Goal: Information Seeking & Learning: Learn about a topic

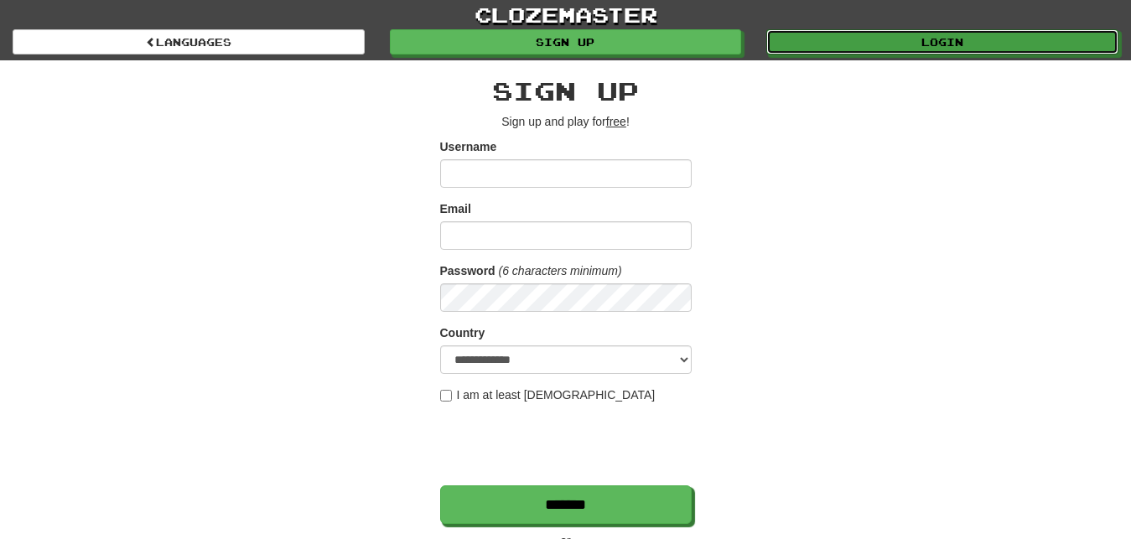
click at [841, 44] on link "Login" at bounding box center [942, 41] width 352 height 25
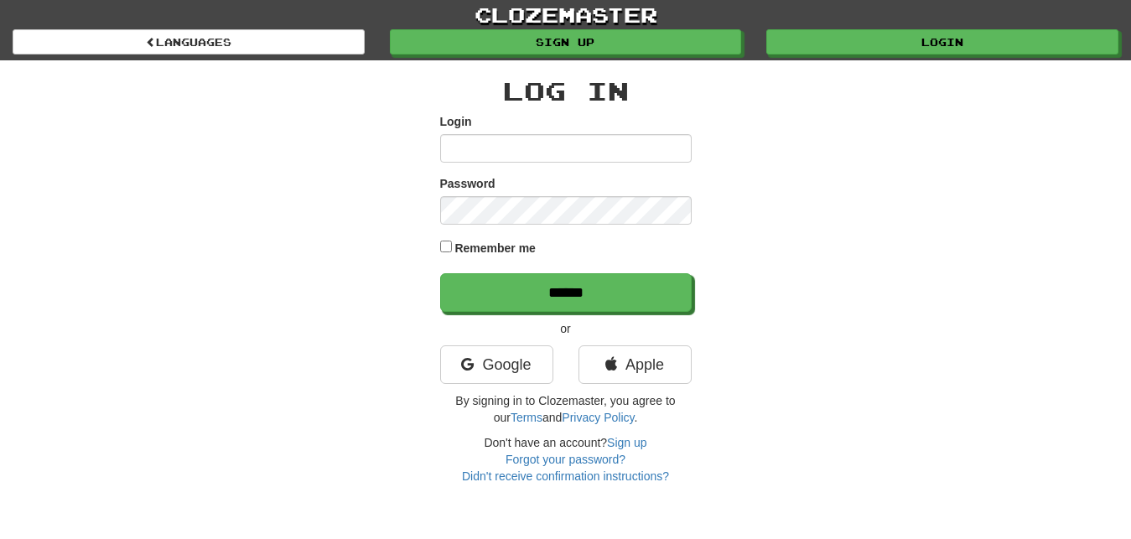
click at [449, 150] on input "Login" at bounding box center [566, 148] width 252 height 29
type input "*********"
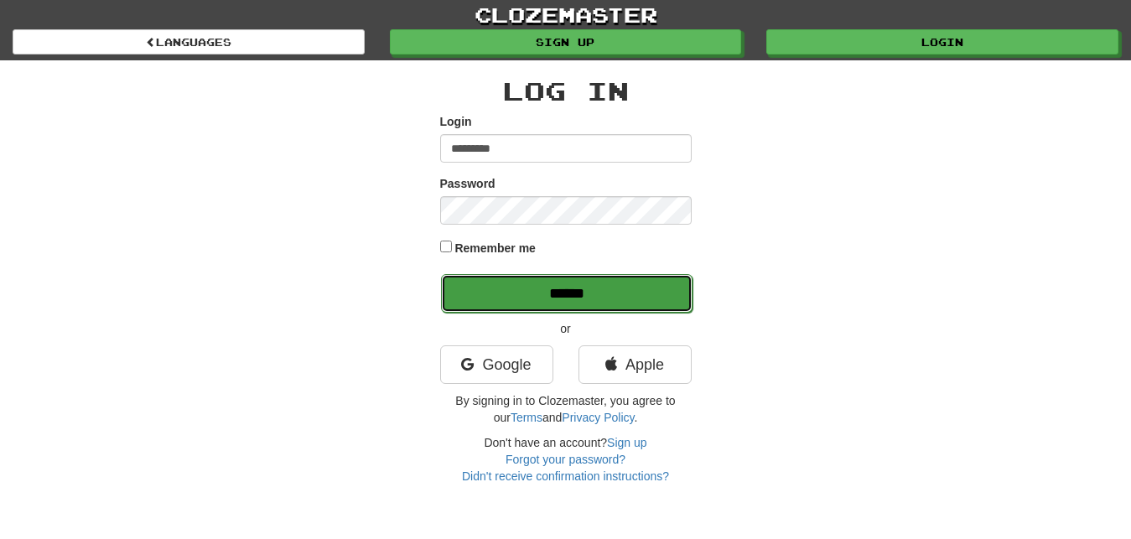
click at [649, 290] on input "******" at bounding box center [567, 293] width 252 height 39
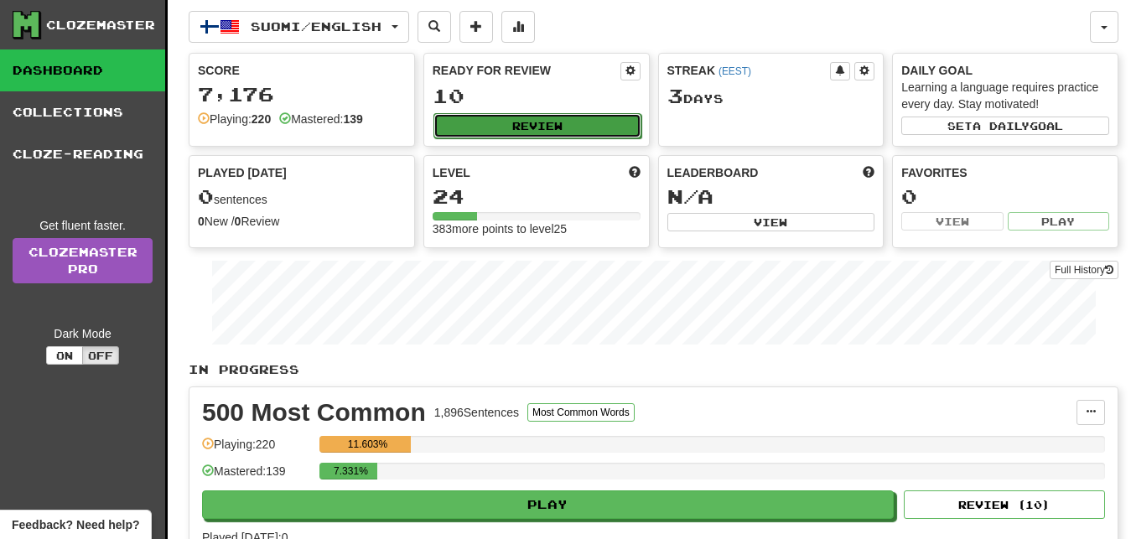
click at [603, 126] on button "Review" at bounding box center [537, 125] width 208 height 25
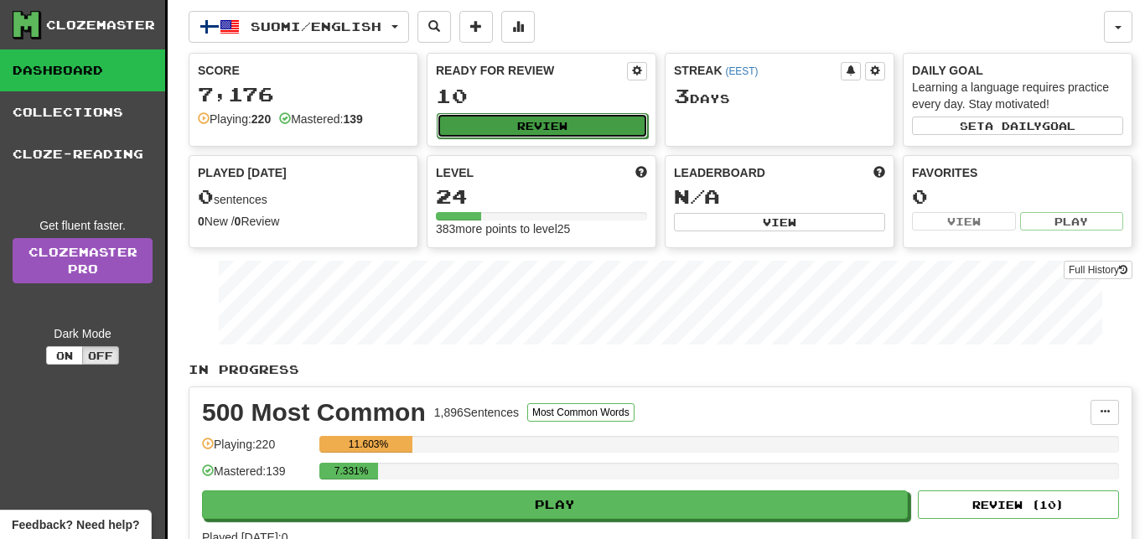
select select "**"
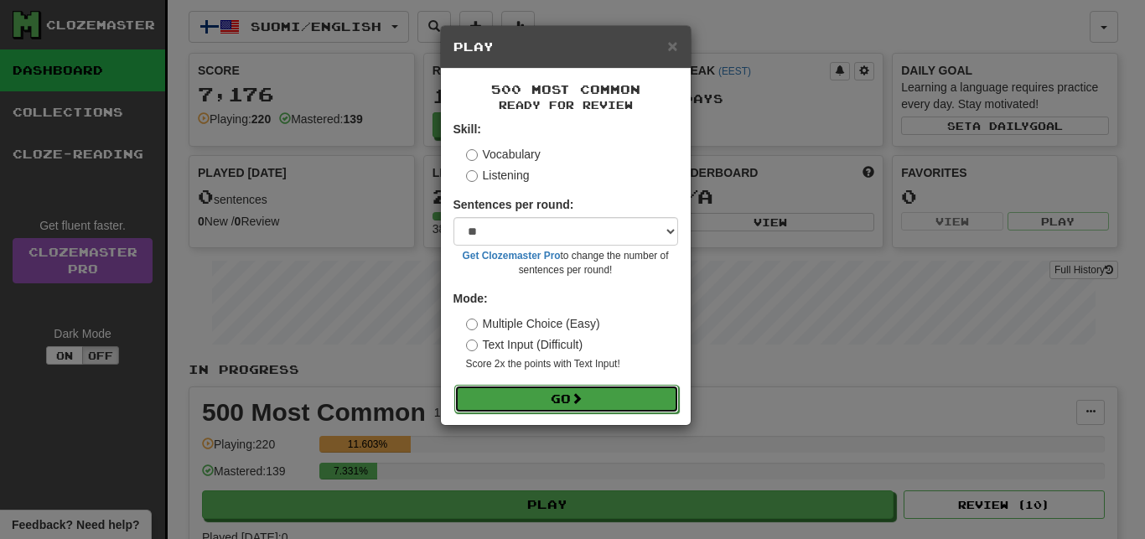
click at [629, 400] on button "Go" at bounding box center [566, 399] width 225 height 29
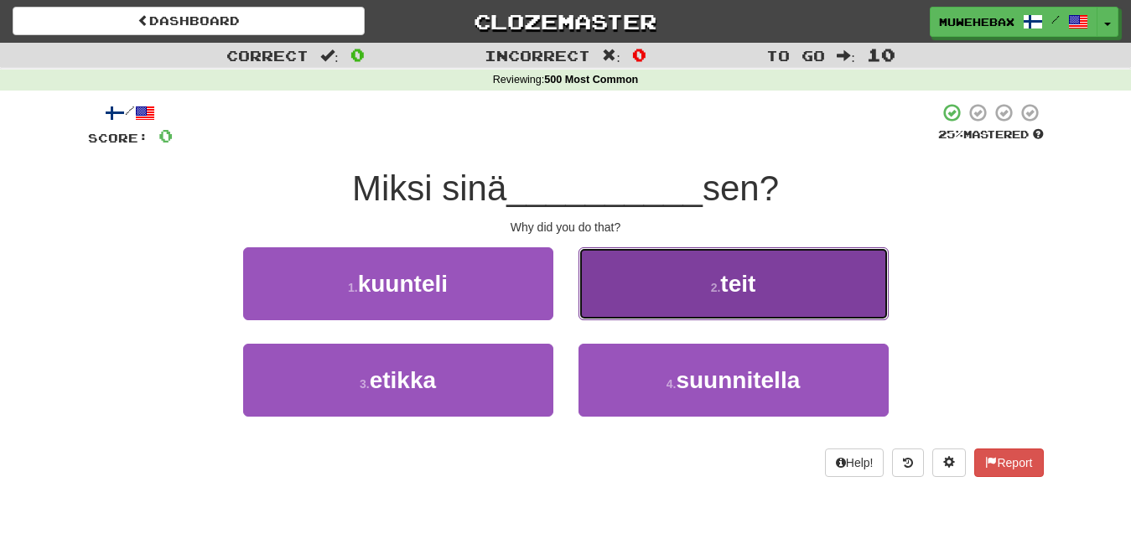
click at [666, 289] on button "2 . teit" at bounding box center [733, 283] width 310 height 73
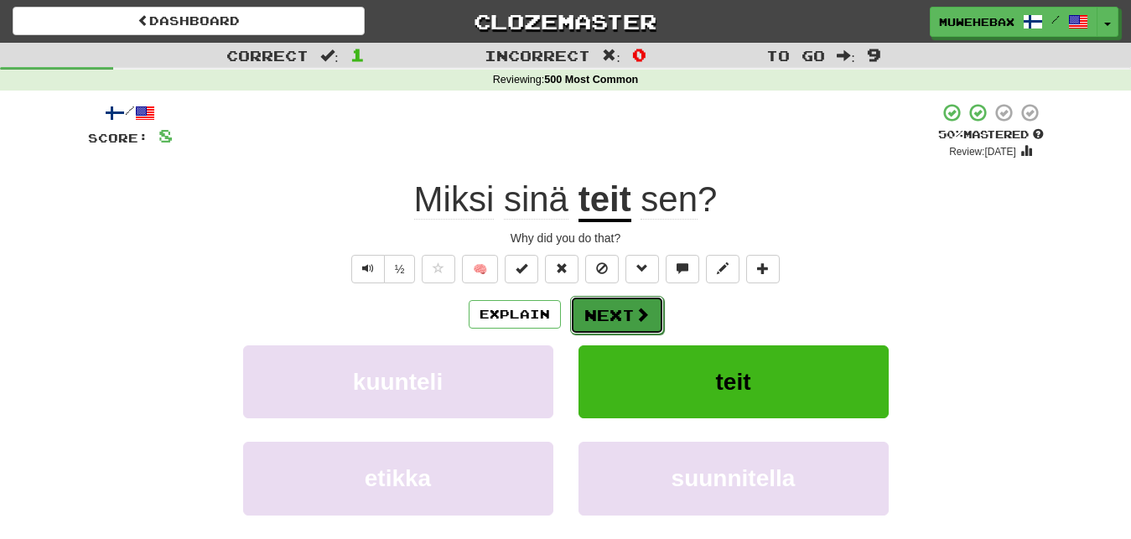
click at [609, 298] on button "Next" at bounding box center [617, 315] width 94 height 39
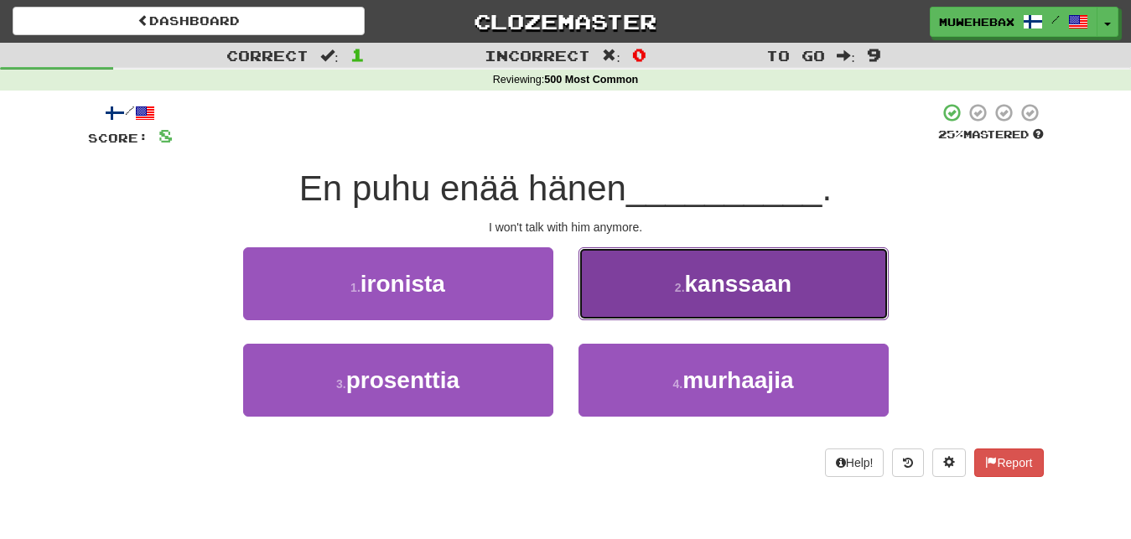
click at [627, 294] on button "2 . kanssaan" at bounding box center [733, 283] width 310 height 73
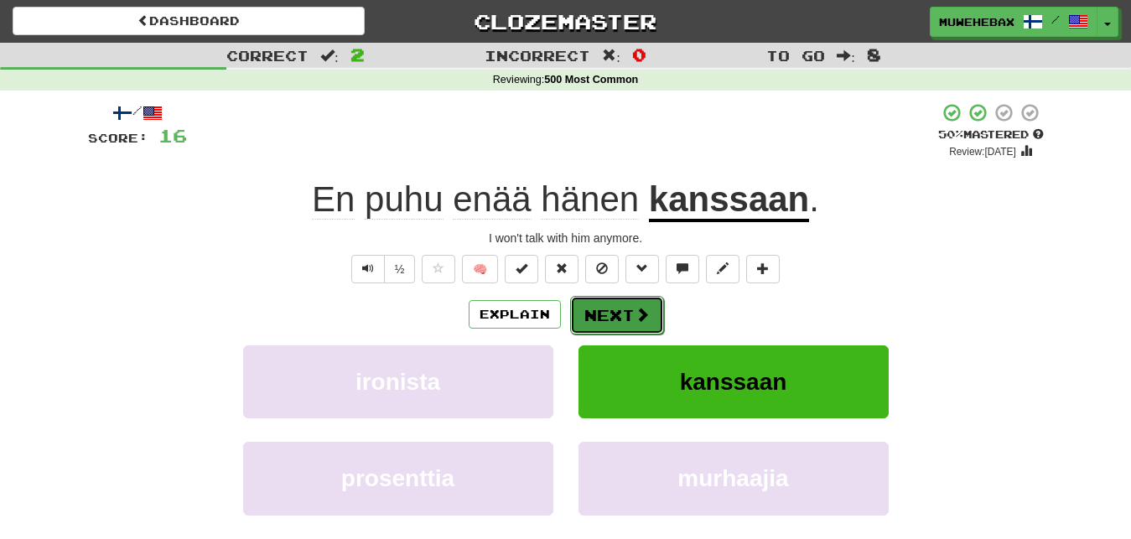
click at [608, 300] on button "Next" at bounding box center [617, 315] width 94 height 39
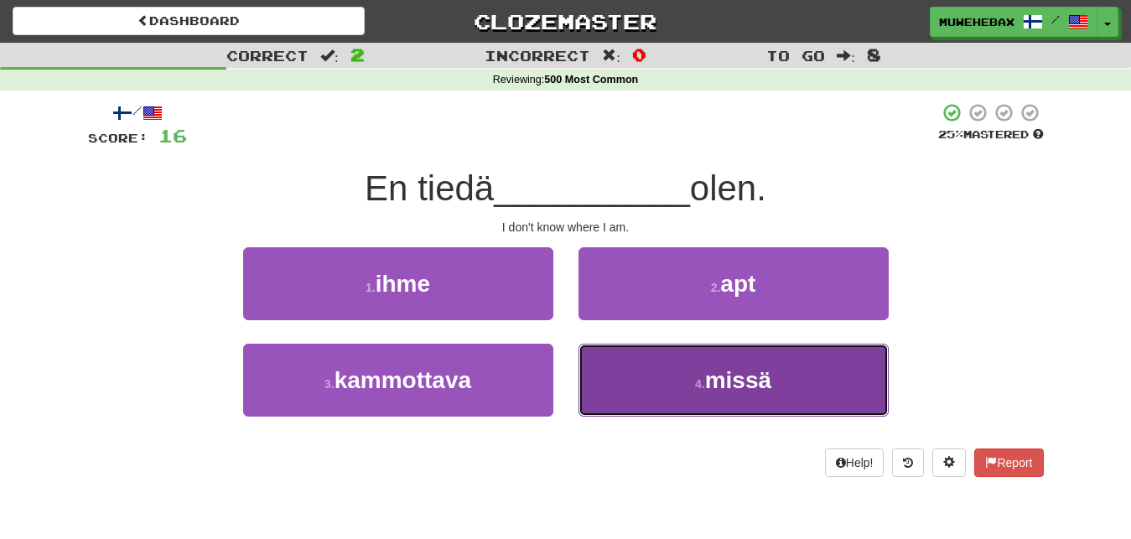
click at [615, 375] on button "4 . missä" at bounding box center [733, 380] width 310 height 73
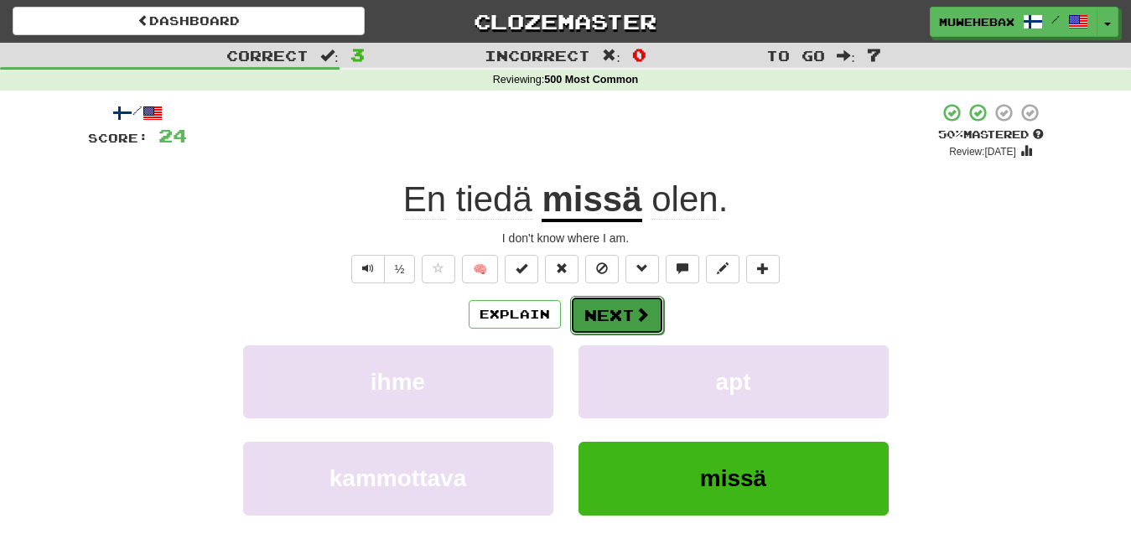
click at [611, 300] on button "Next" at bounding box center [617, 315] width 94 height 39
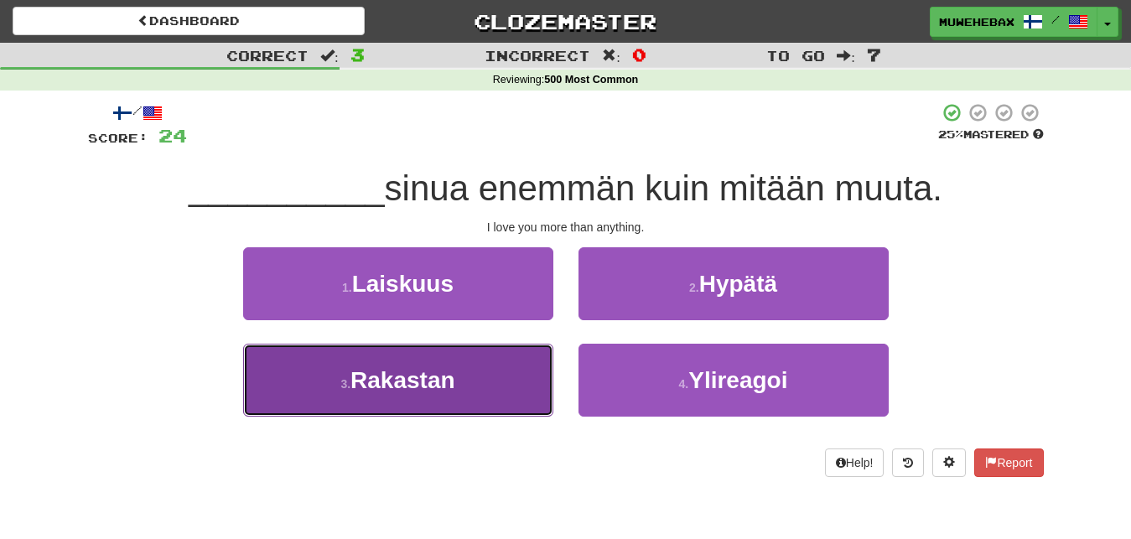
click at [511, 376] on button "3 . Rakastan" at bounding box center [398, 380] width 310 height 73
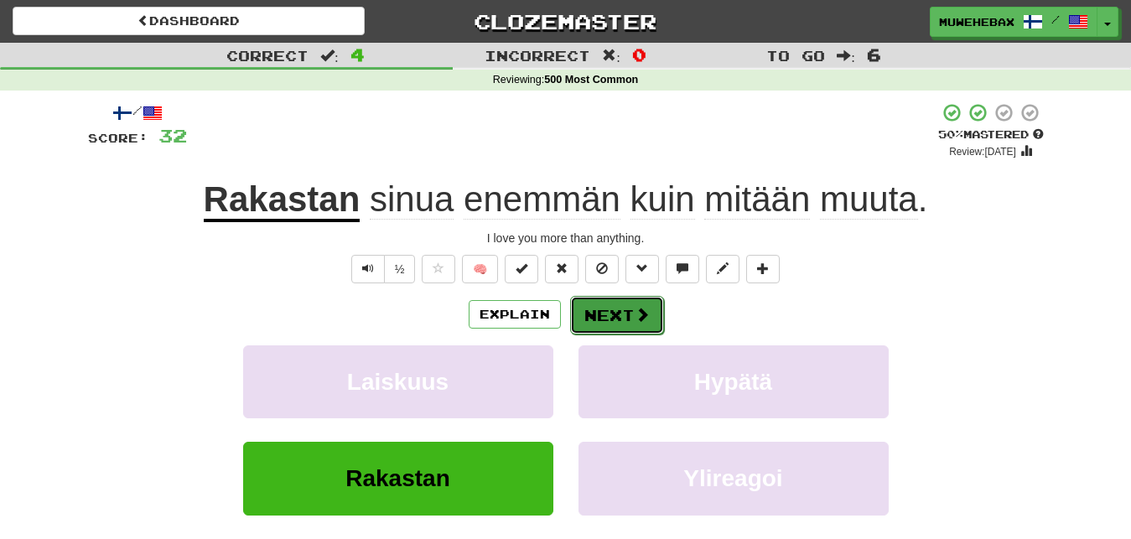
click at [610, 302] on button "Next" at bounding box center [617, 315] width 94 height 39
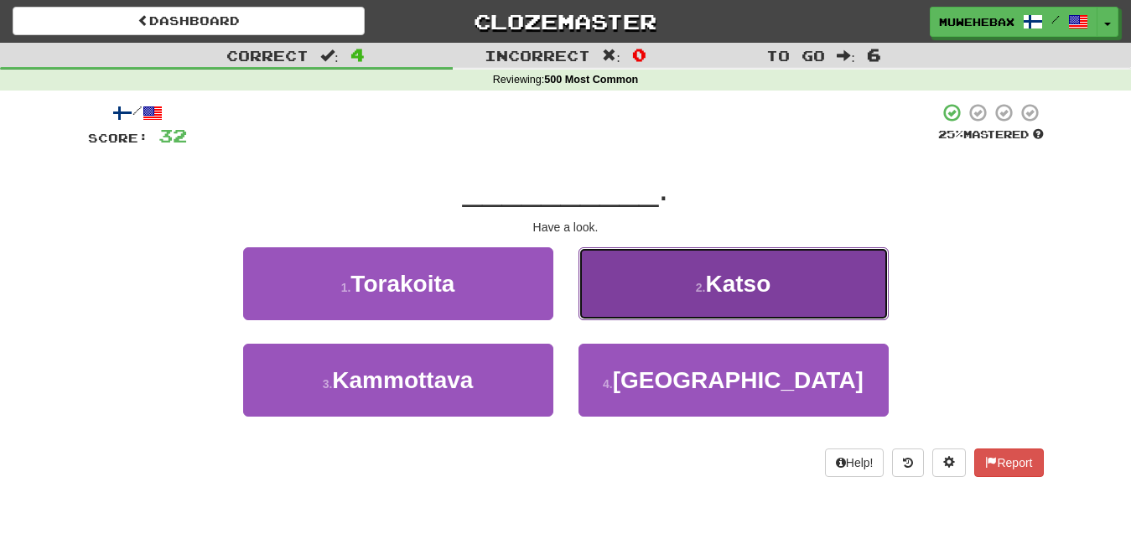
click at [635, 288] on button "2 . Katso" at bounding box center [733, 283] width 310 height 73
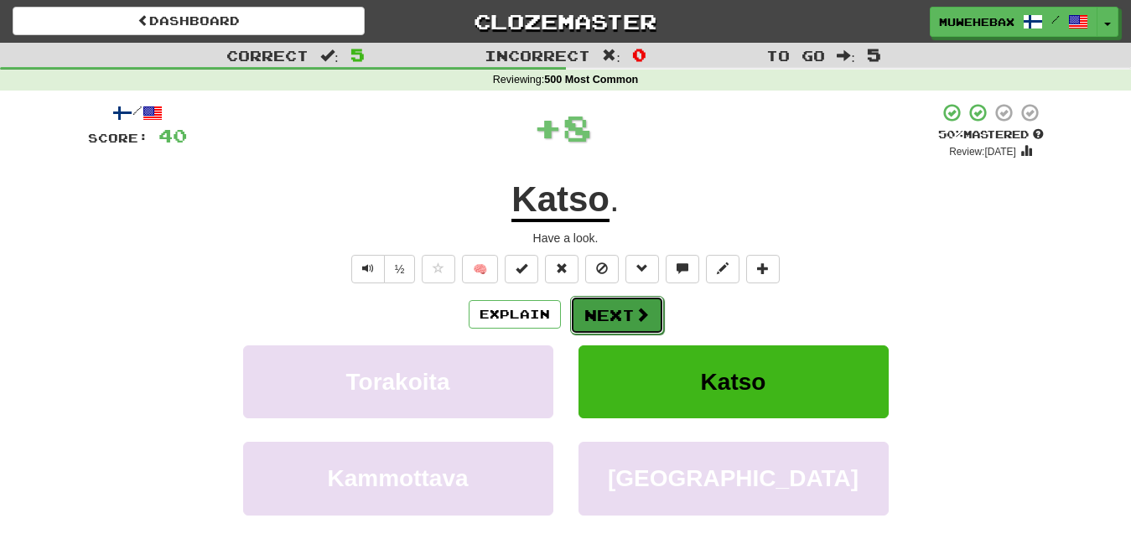
click at [611, 302] on button "Next" at bounding box center [617, 315] width 94 height 39
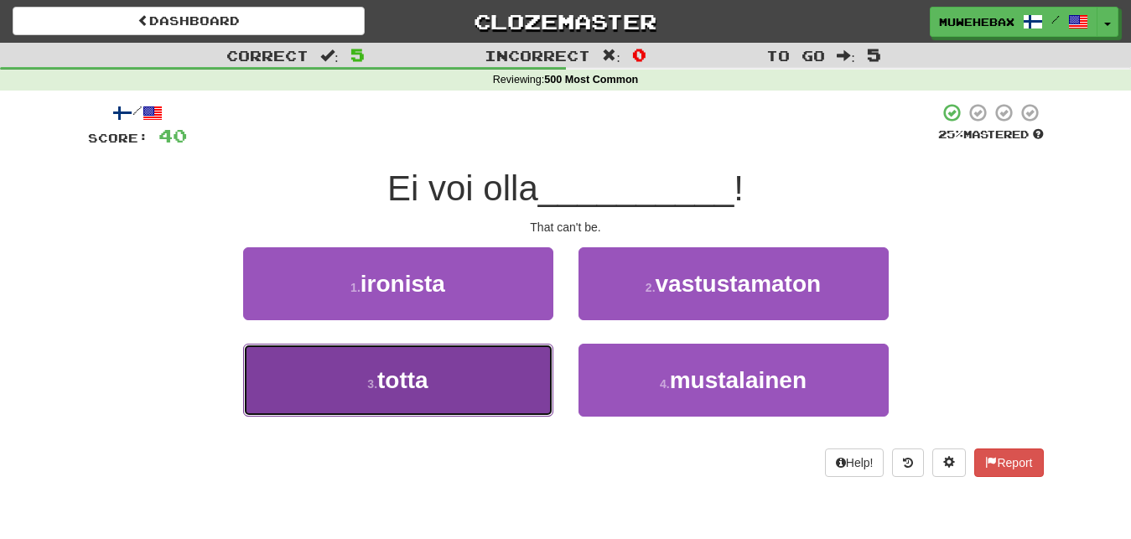
click at [512, 371] on button "3 . totta" at bounding box center [398, 380] width 310 height 73
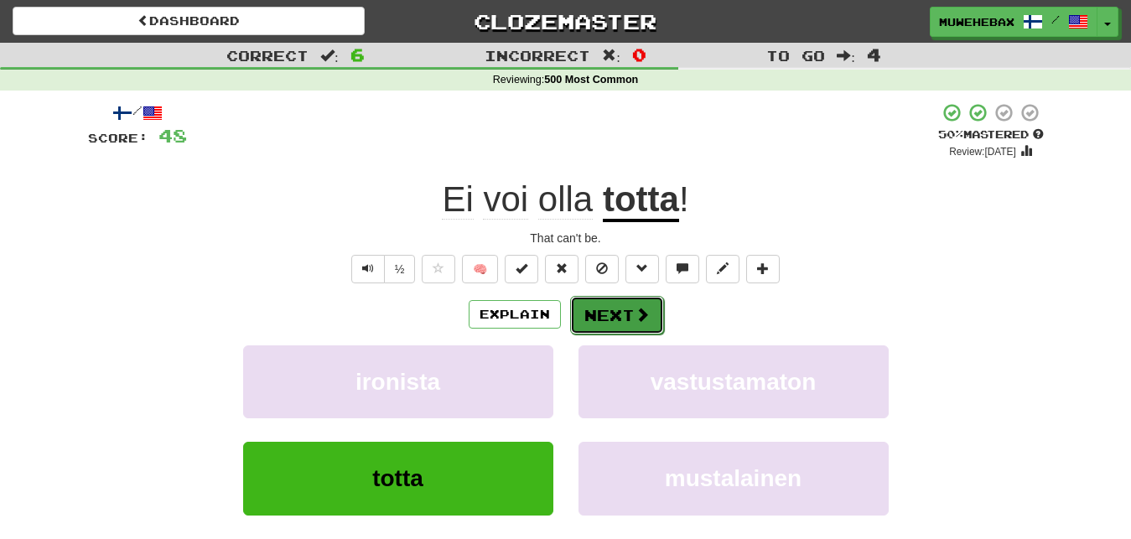
click at [611, 301] on button "Next" at bounding box center [617, 315] width 94 height 39
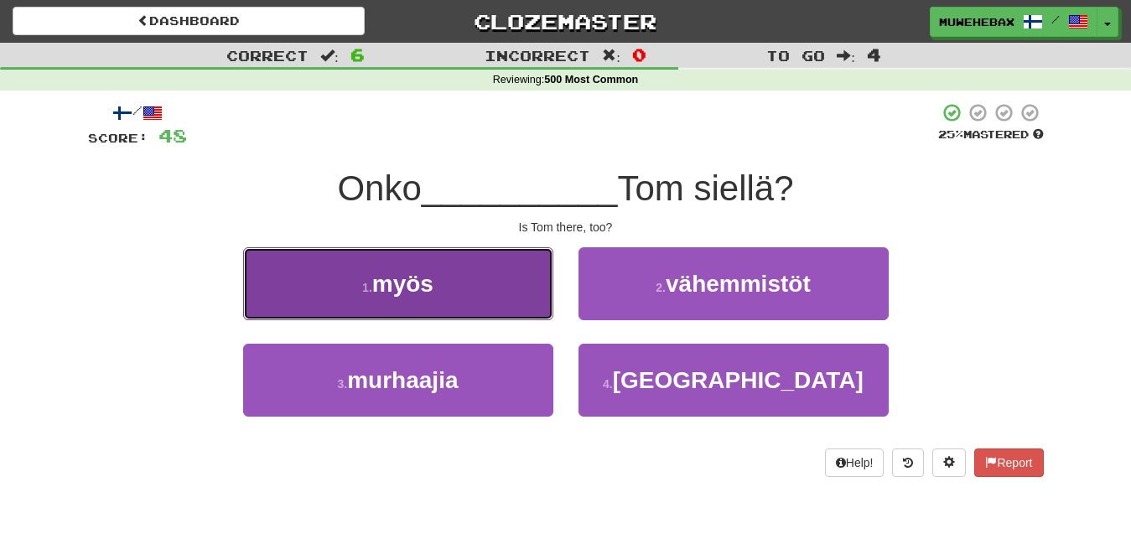
click at [518, 288] on button "1 . myös" at bounding box center [398, 283] width 310 height 73
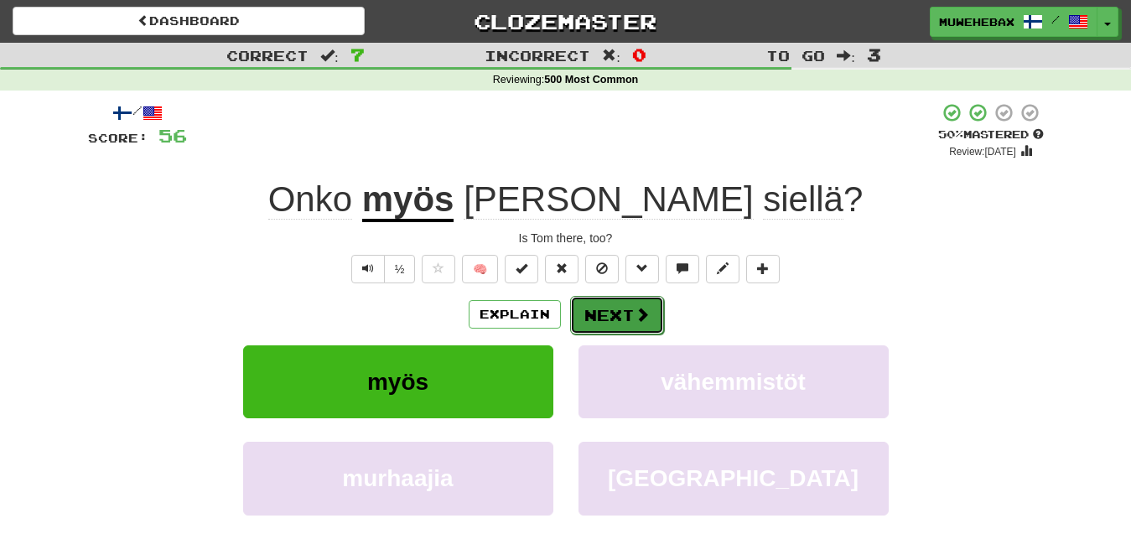
click at [610, 299] on button "Next" at bounding box center [617, 315] width 94 height 39
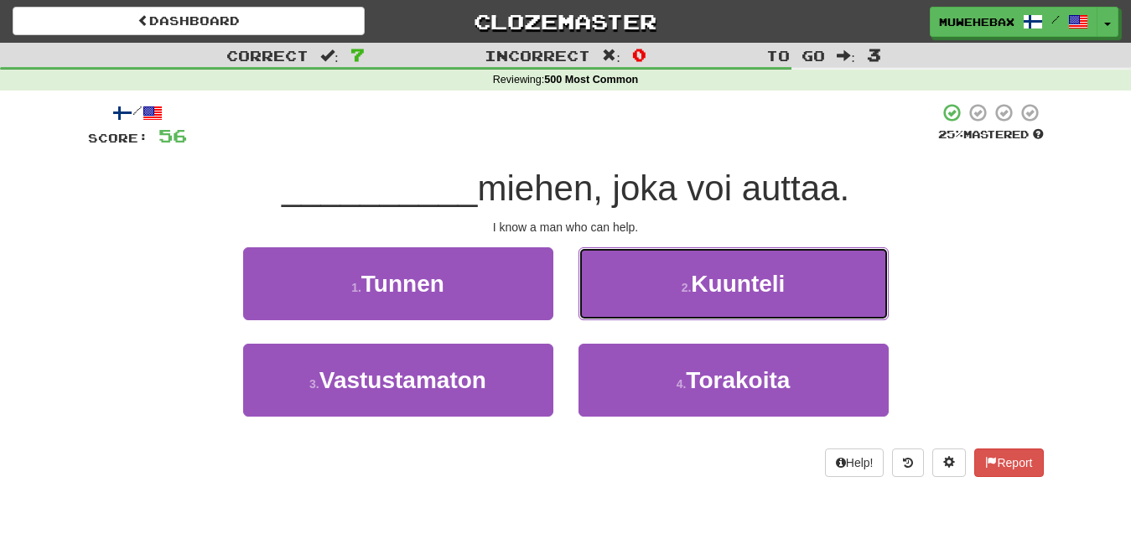
click at [610, 299] on button "2 . Kuunteli" at bounding box center [733, 283] width 310 height 73
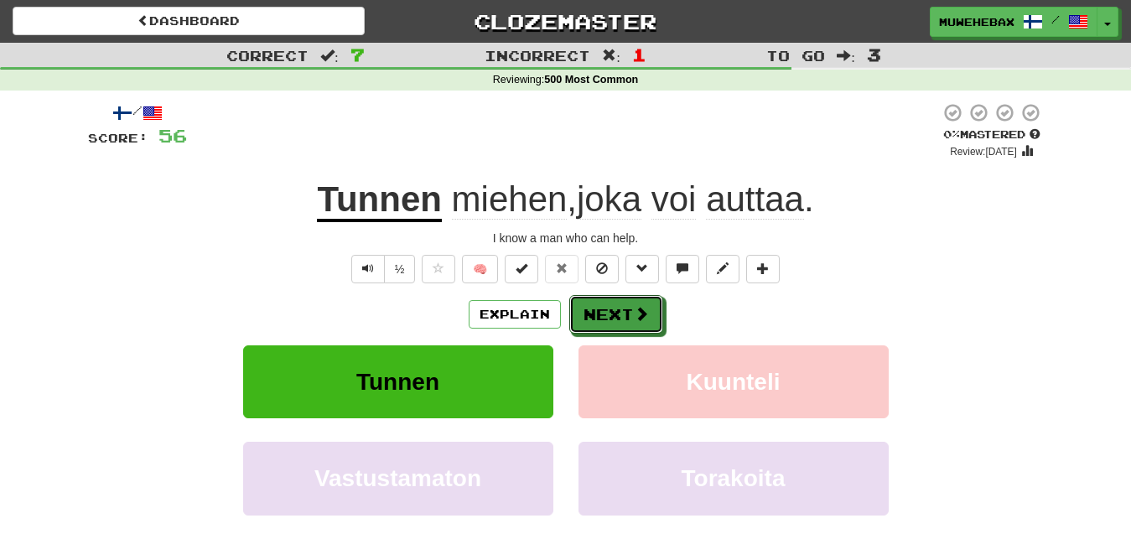
click at [610, 299] on button "Next" at bounding box center [616, 314] width 94 height 39
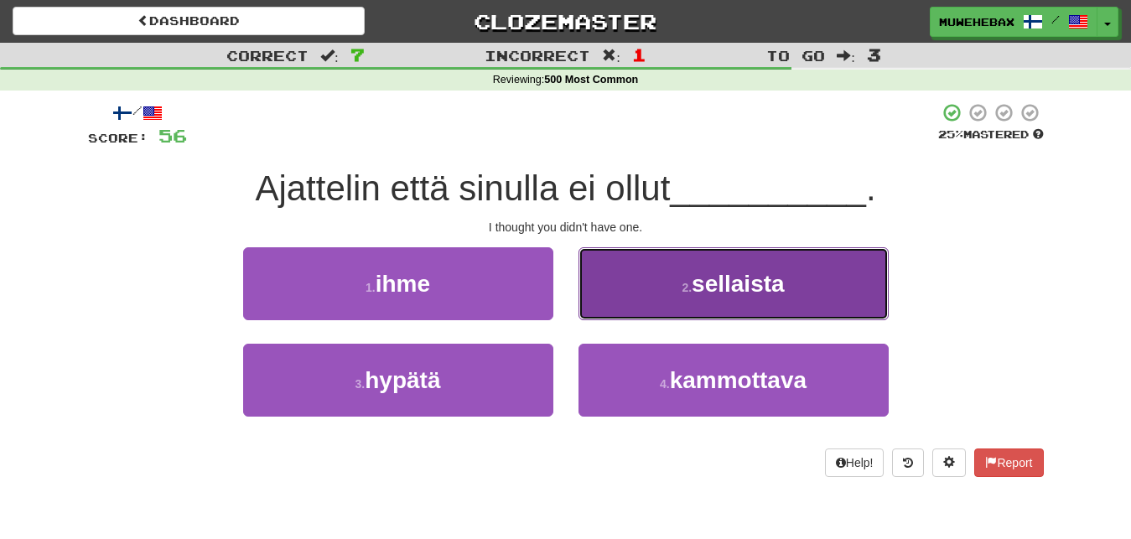
click at [620, 299] on button "2 . sellaista" at bounding box center [733, 283] width 310 height 73
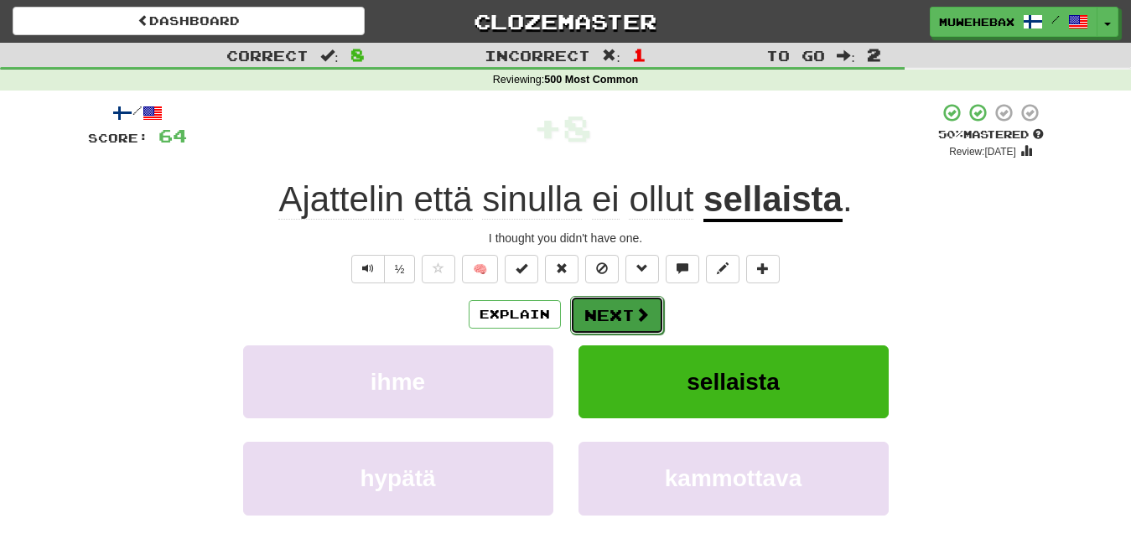
click at [614, 299] on button "Next" at bounding box center [617, 315] width 94 height 39
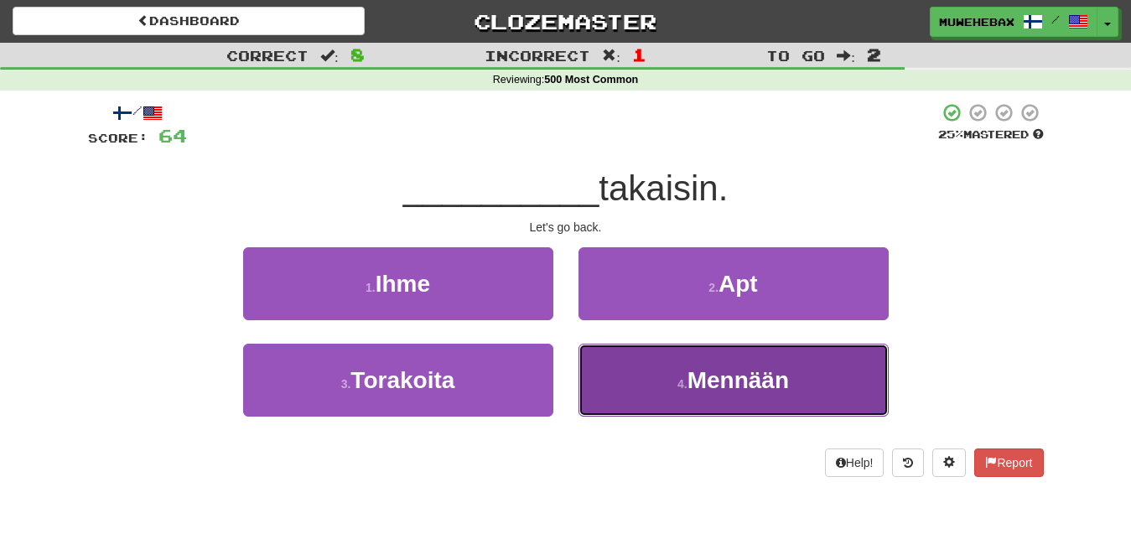
click at [630, 369] on button "4 . Mennään" at bounding box center [733, 380] width 310 height 73
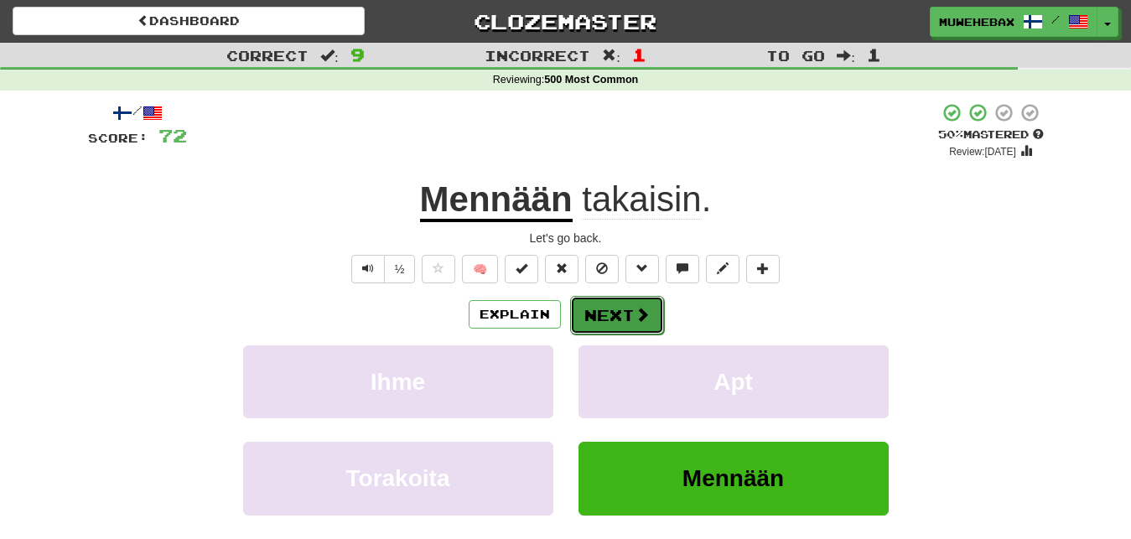
click at [612, 298] on button "Next" at bounding box center [617, 315] width 94 height 39
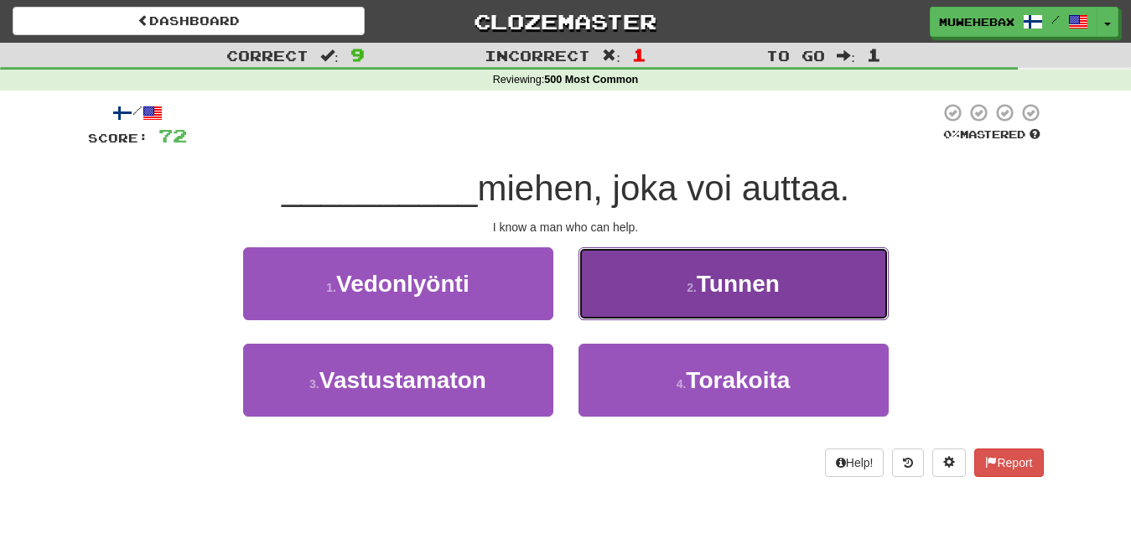
click at [625, 295] on button "2 . Tunnen" at bounding box center [733, 283] width 310 height 73
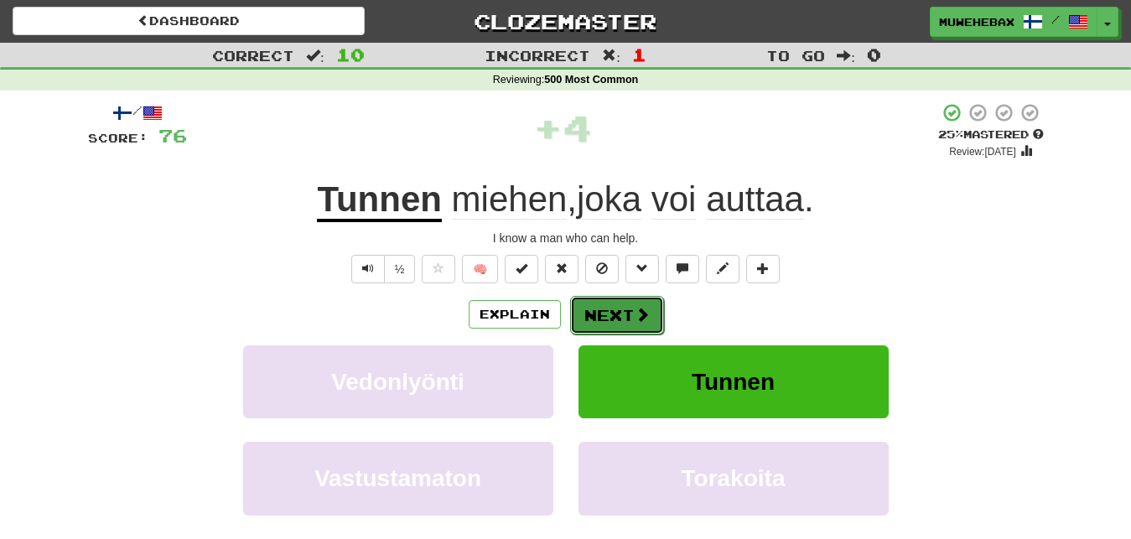
click at [612, 303] on button "Next" at bounding box center [617, 315] width 94 height 39
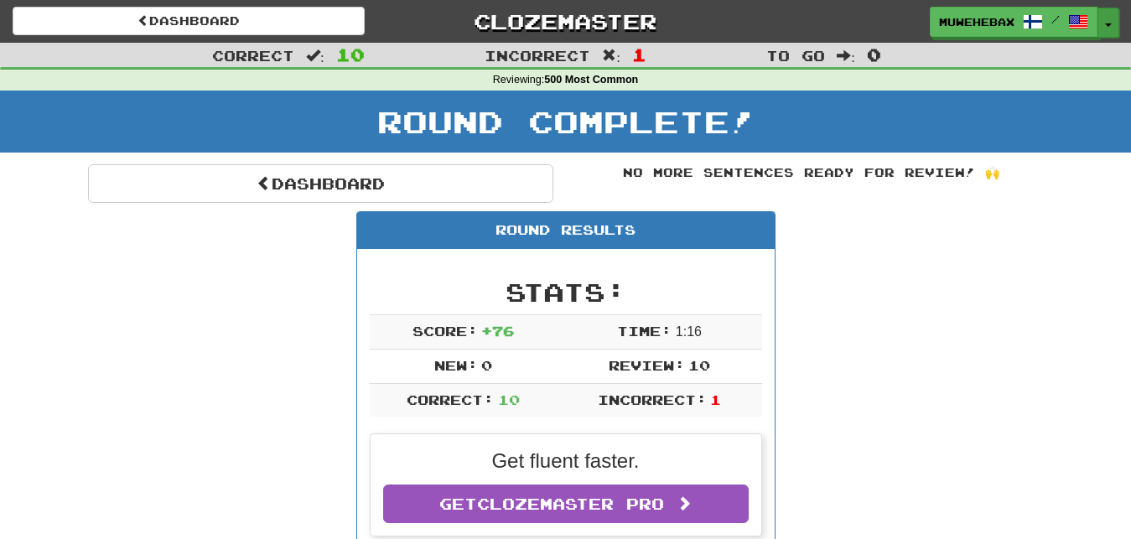
click at [1108, 18] on button "Toggle Dropdown" at bounding box center [1108, 23] width 22 height 30
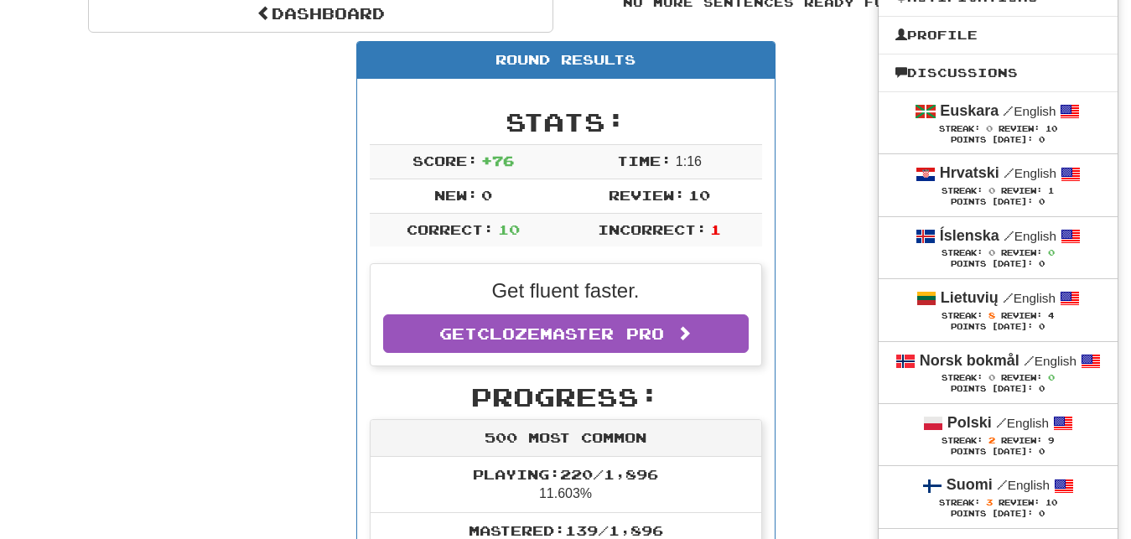
scroll to position [171, 0]
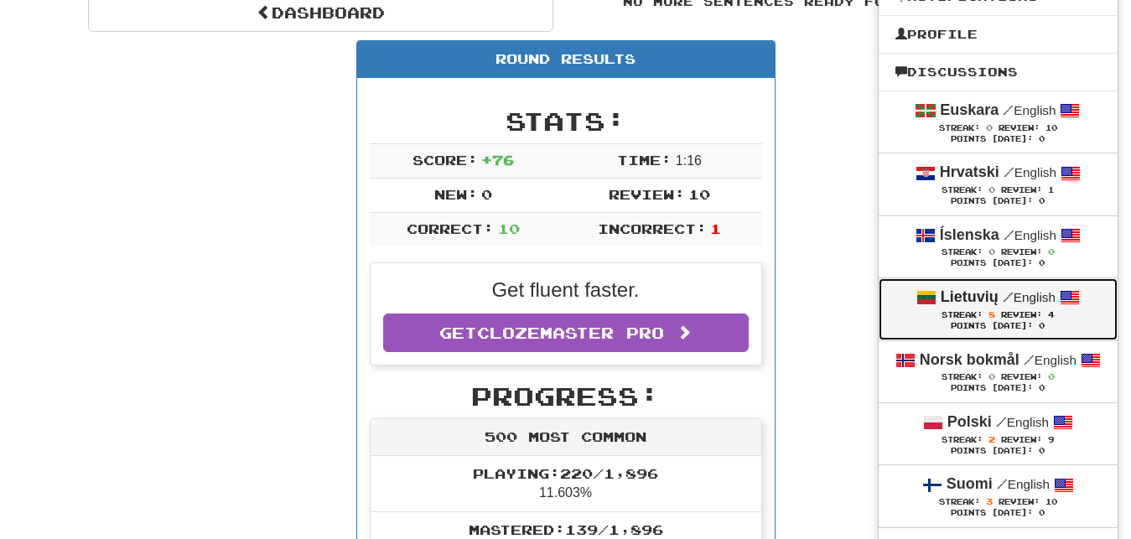
click at [901, 309] on div "Lietuvių / English" at bounding box center [997, 298] width 205 height 22
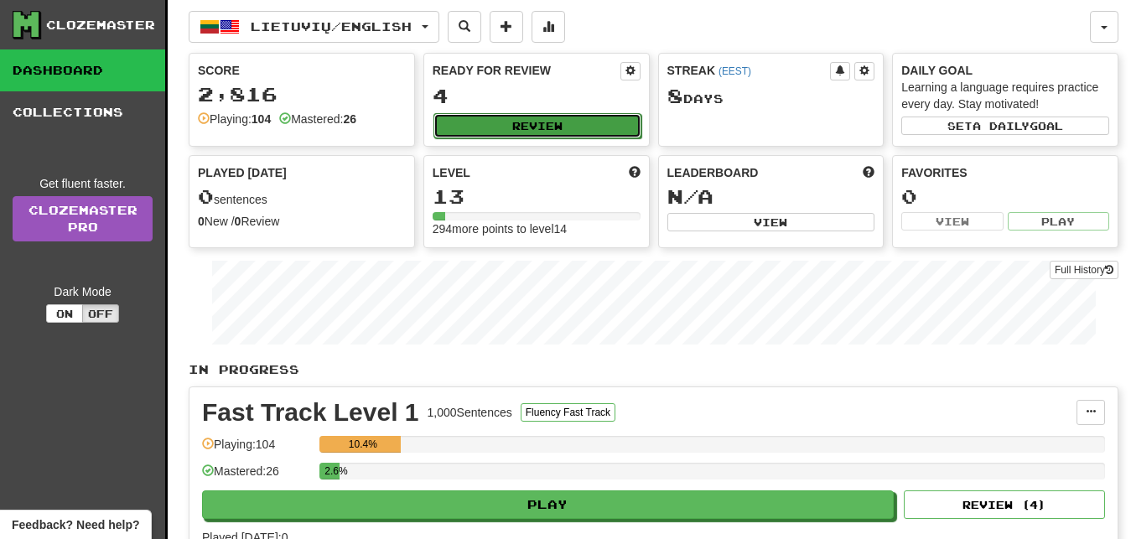
click at [595, 118] on button "Review" at bounding box center [537, 125] width 208 height 25
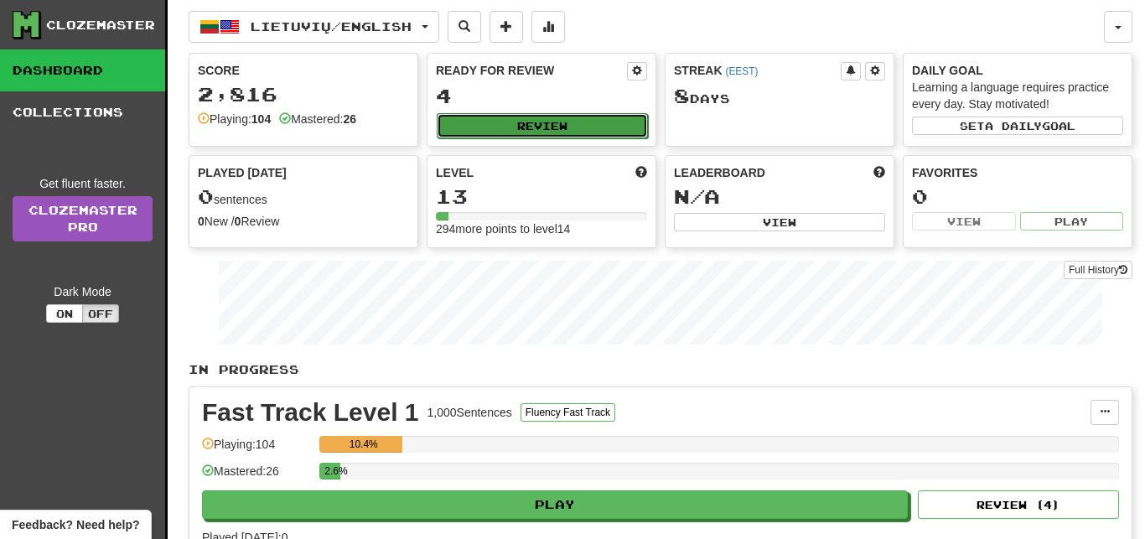
select select "**"
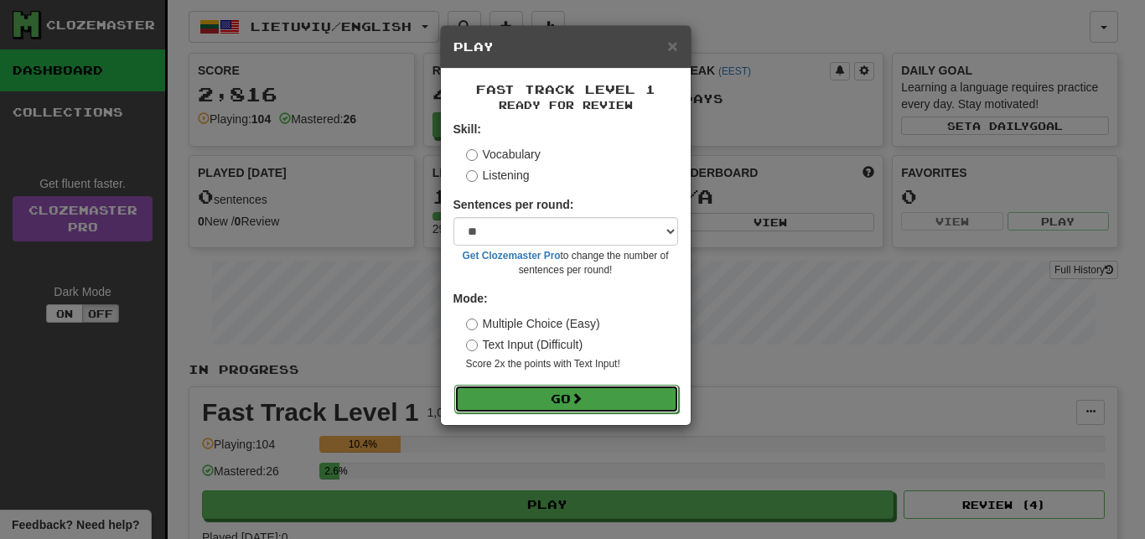
click at [640, 392] on button "Go" at bounding box center [566, 399] width 225 height 29
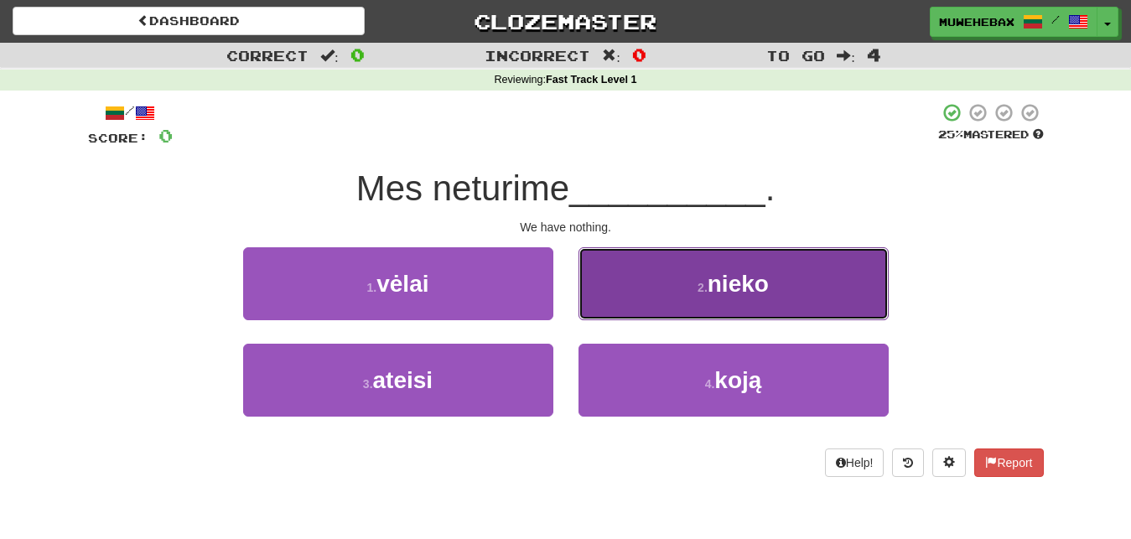
click at [644, 309] on button "2 . nieko" at bounding box center [733, 283] width 310 height 73
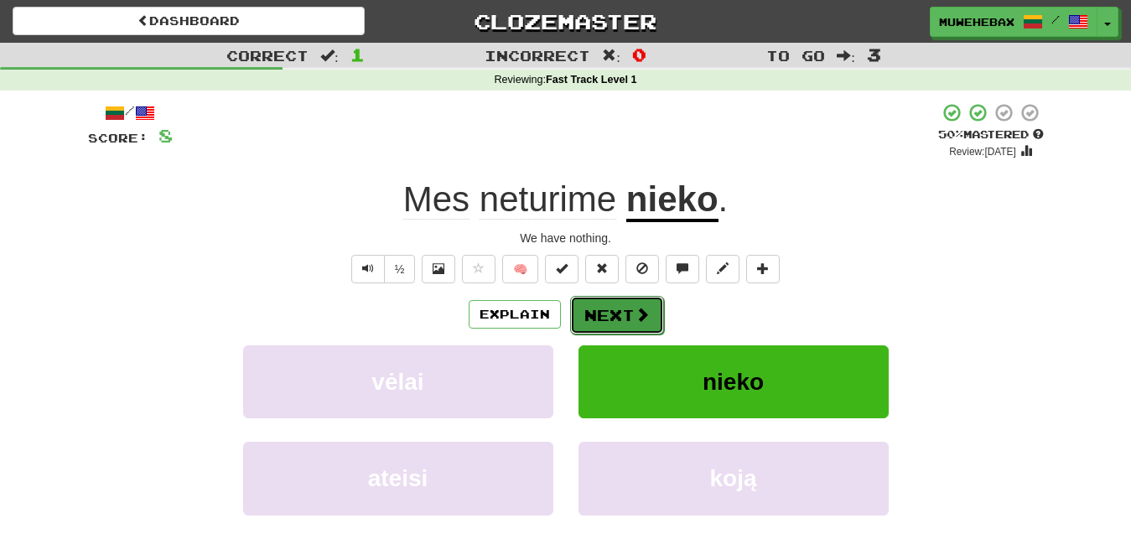
click at [610, 302] on button "Next" at bounding box center [617, 315] width 94 height 39
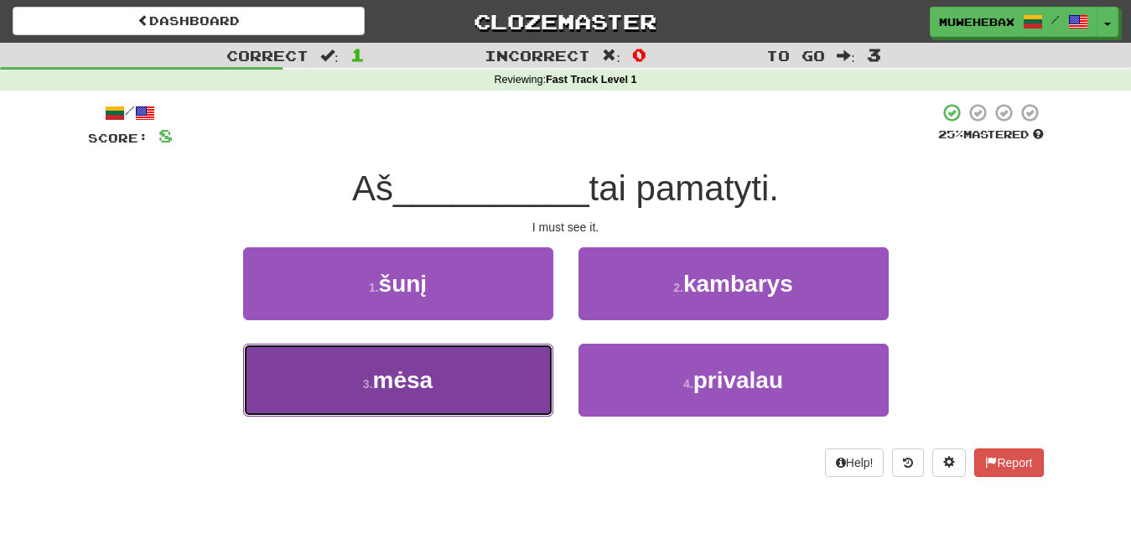
click at [487, 375] on button "3 . mėsa" at bounding box center [398, 380] width 310 height 73
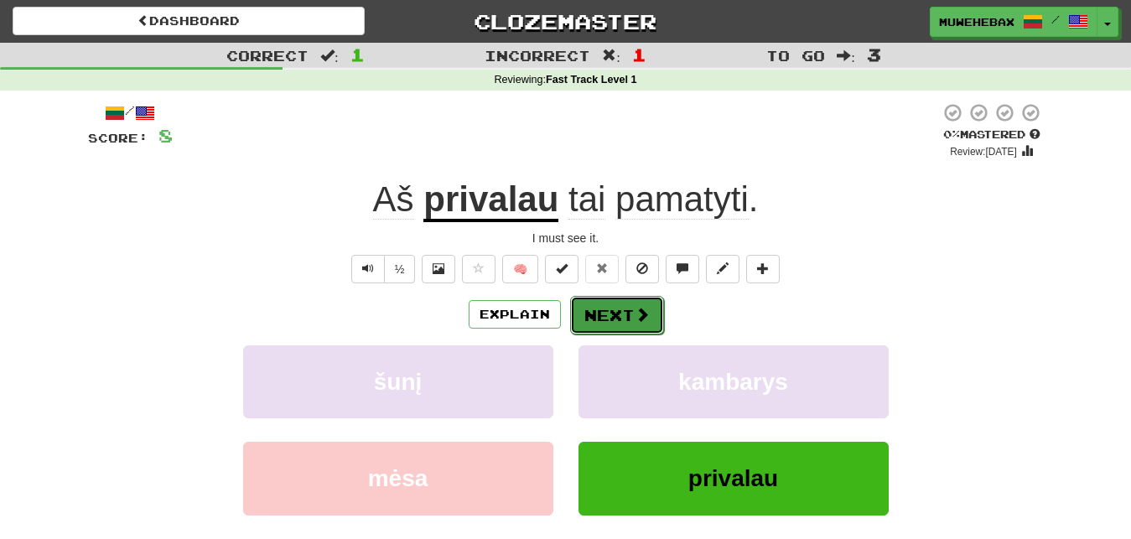
click at [612, 303] on button "Next" at bounding box center [617, 315] width 94 height 39
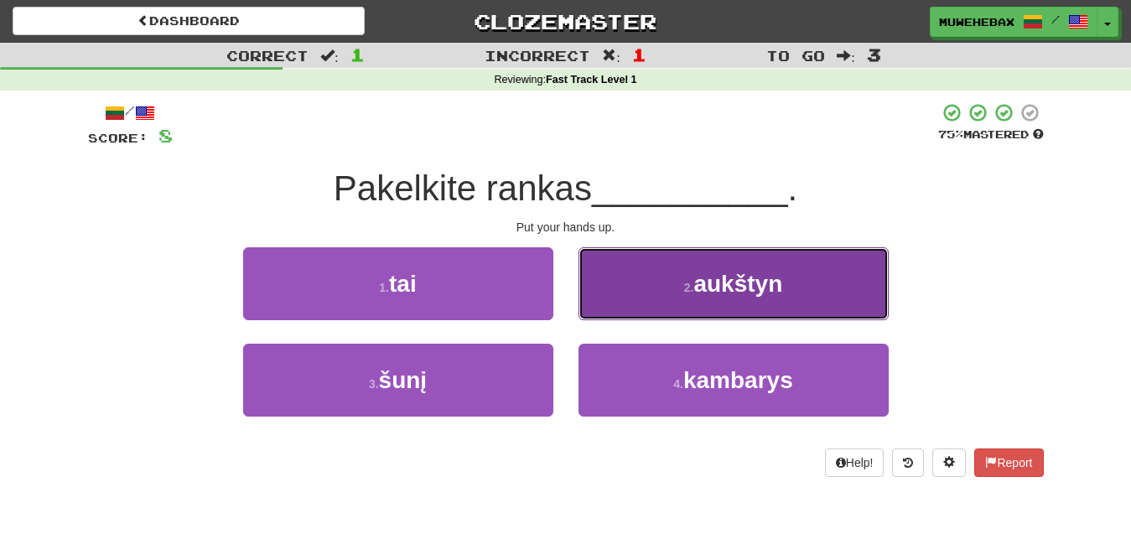
click at [628, 295] on button "2 . aukštyn" at bounding box center [733, 283] width 310 height 73
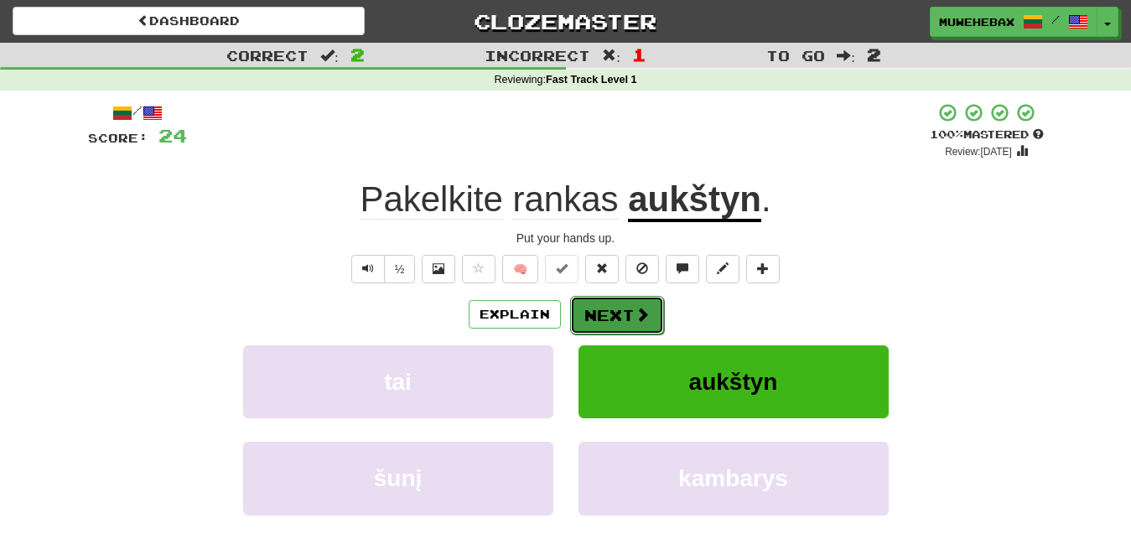
click at [616, 303] on button "Next" at bounding box center [617, 315] width 94 height 39
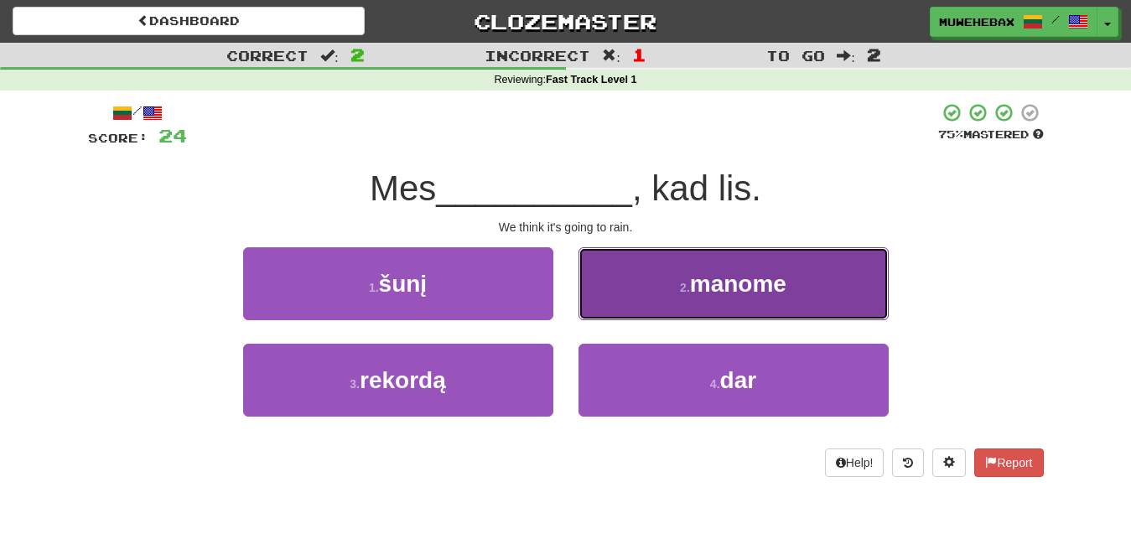
click at [643, 286] on button "2 . manome" at bounding box center [733, 283] width 310 height 73
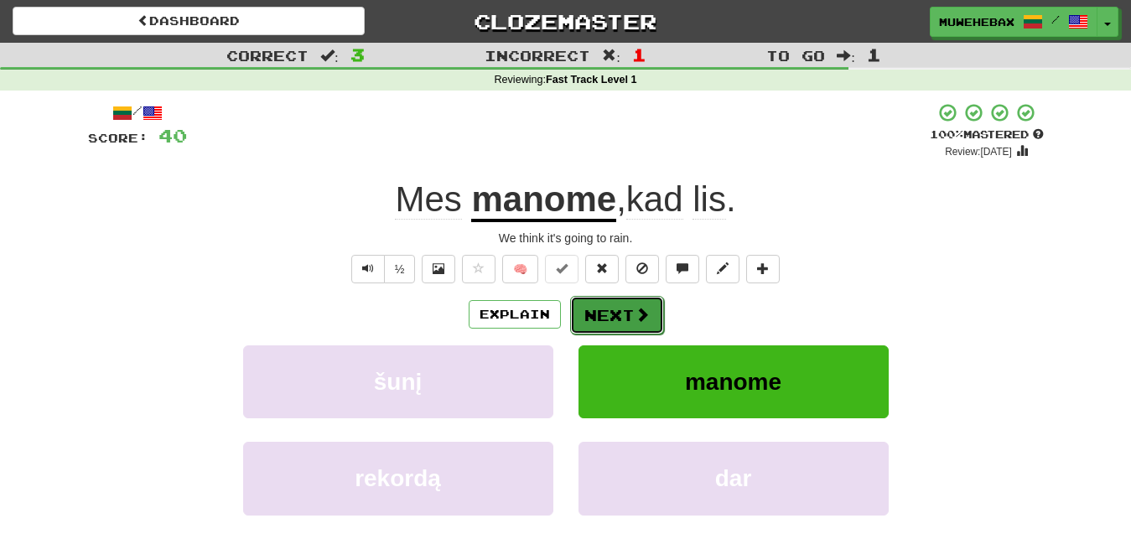
click at [611, 300] on button "Next" at bounding box center [617, 315] width 94 height 39
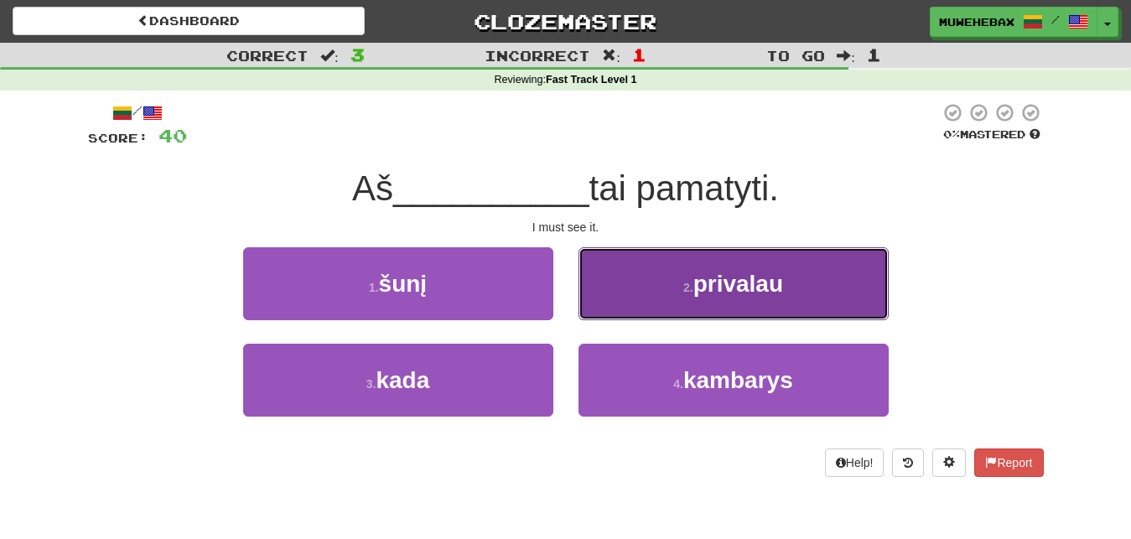
click at [636, 295] on button "2 . privalau" at bounding box center [733, 283] width 310 height 73
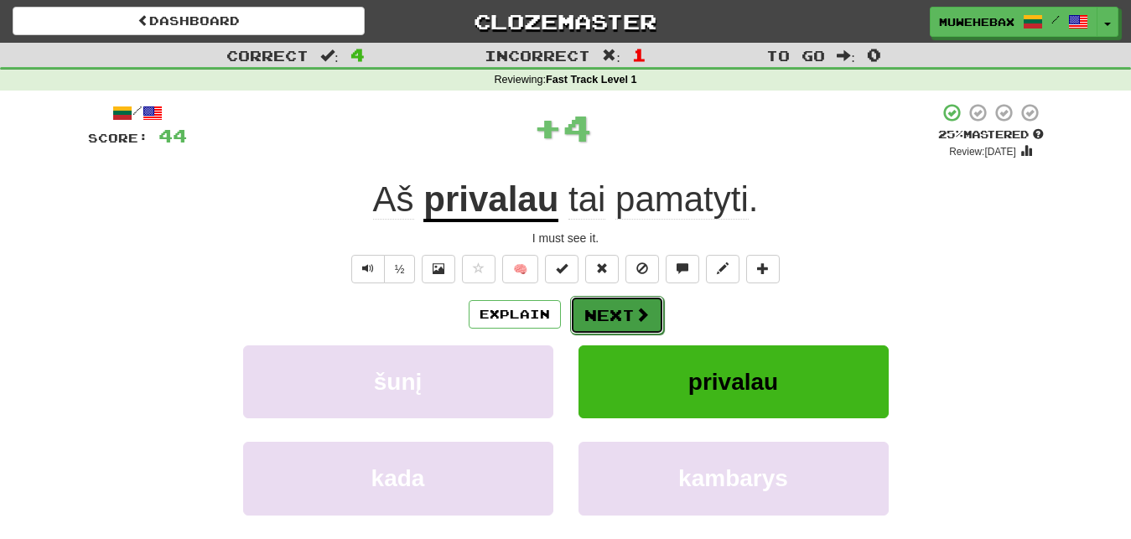
click at [614, 299] on button "Next" at bounding box center [617, 315] width 94 height 39
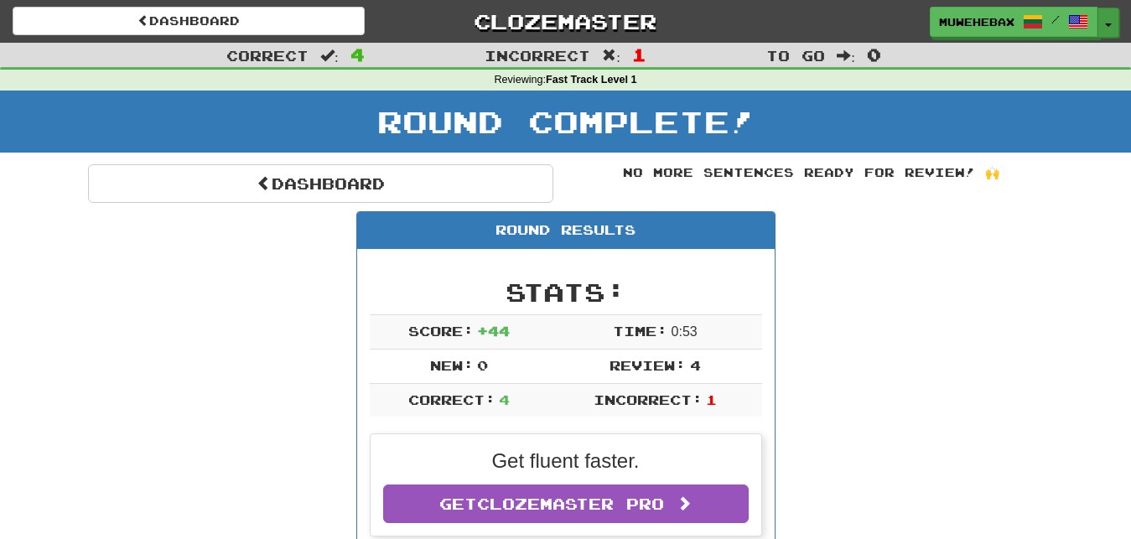
click at [1108, 20] on button "Toggle Dropdown" at bounding box center [1108, 23] width 22 height 30
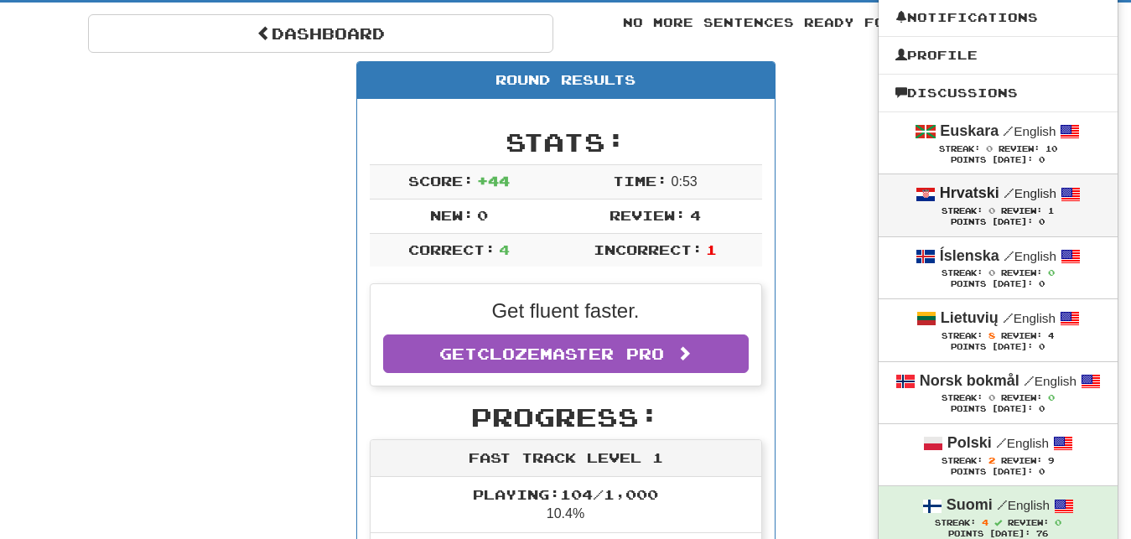
scroll to position [171, 0]
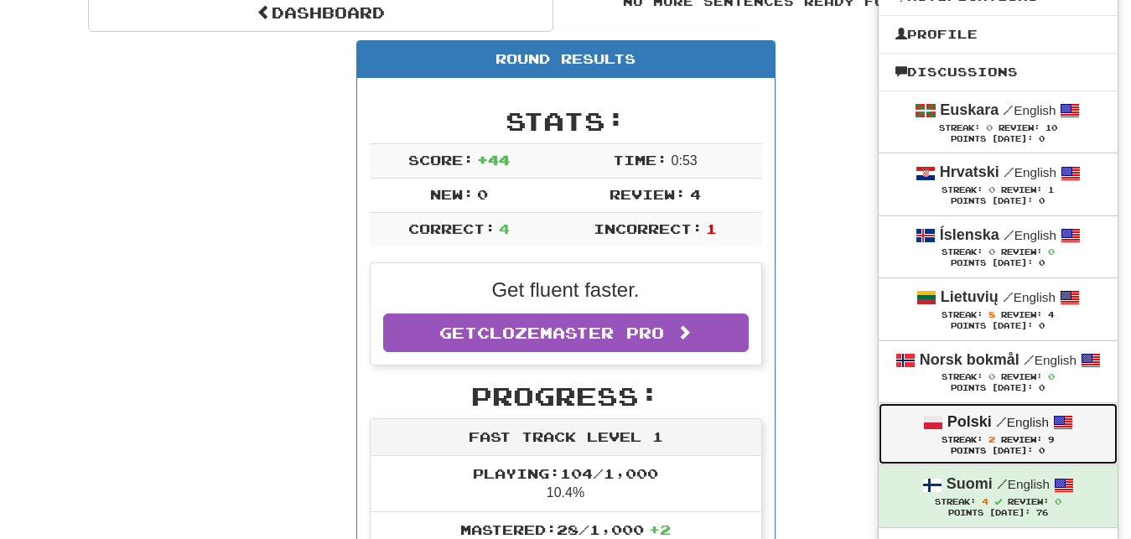
click at [895, 439] on div "Streak: 2 Review: 9" at bounding box center [997, 439] width 205 height 13
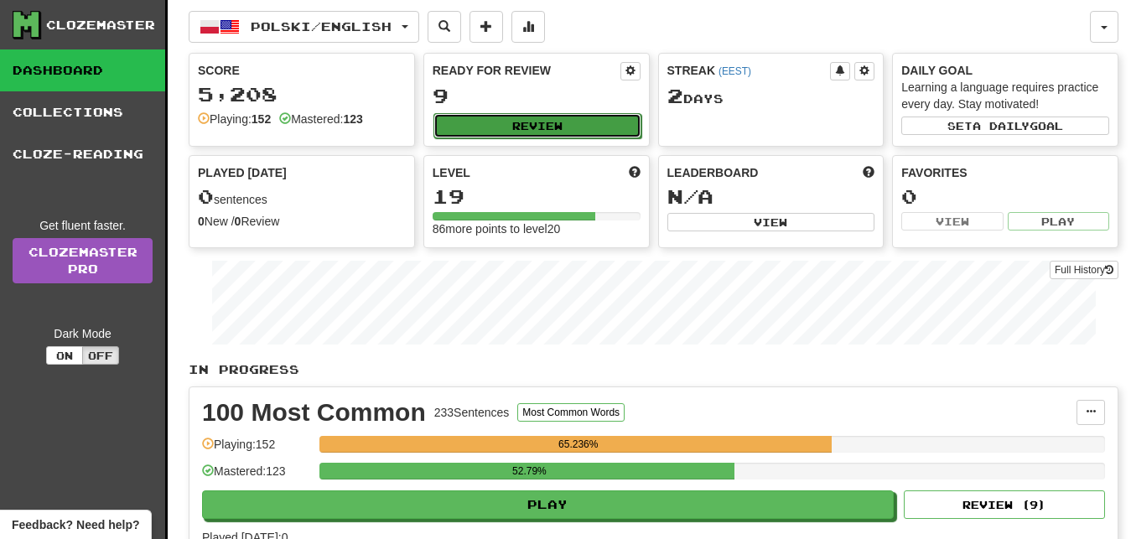
click at [591, 122] on button "Review" at bounding box center [537, 125] width 208 height 25
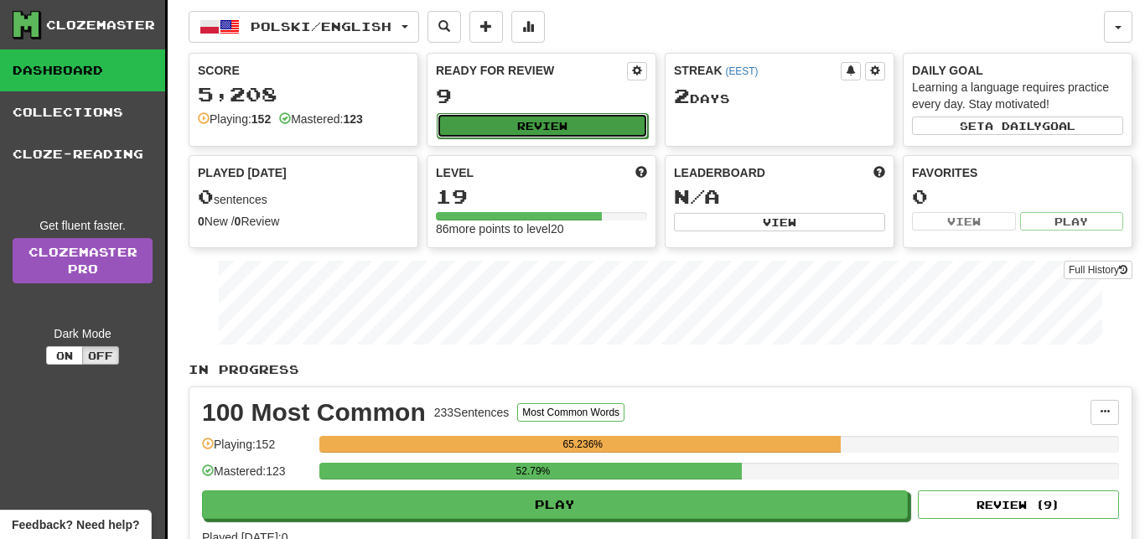
select select "**"
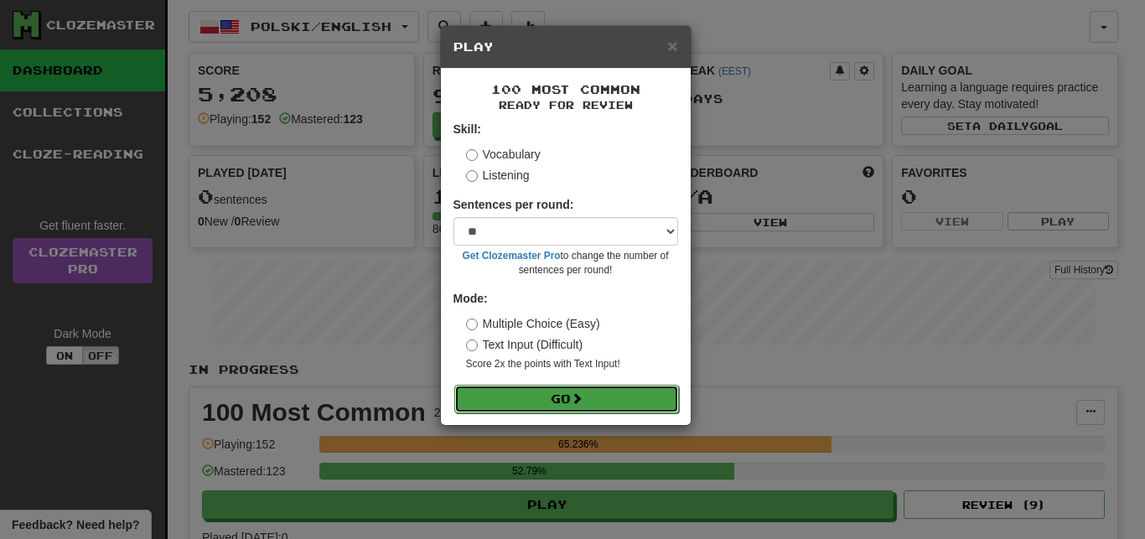
click at [627, 396] on button "Go" at bounding box center [566, 399] width 225 height 29
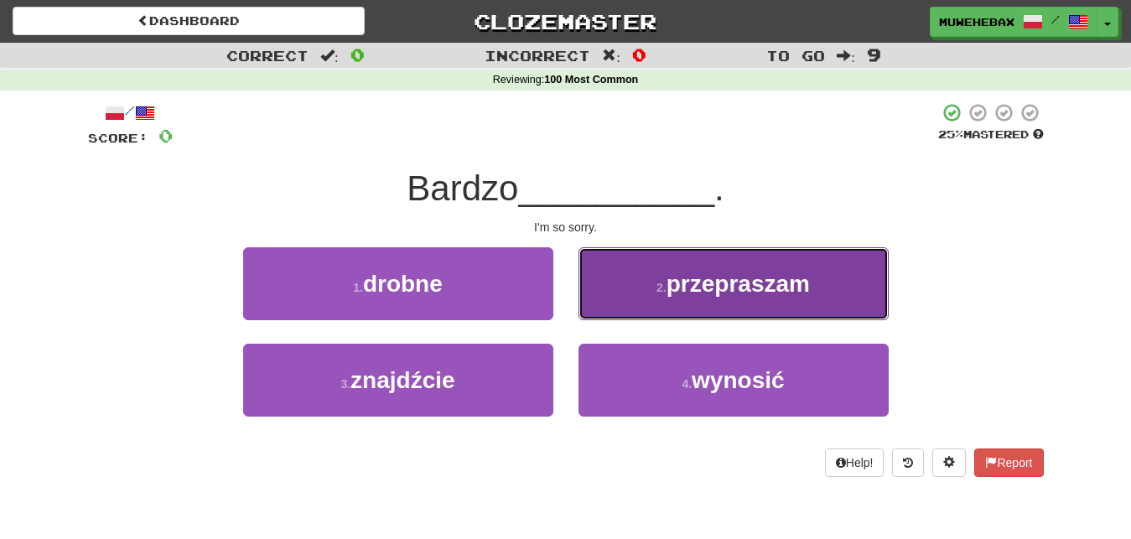
click at [620, 297] on button "2 . przepraszam" at bounding box center [733, 283] width 310 height 73
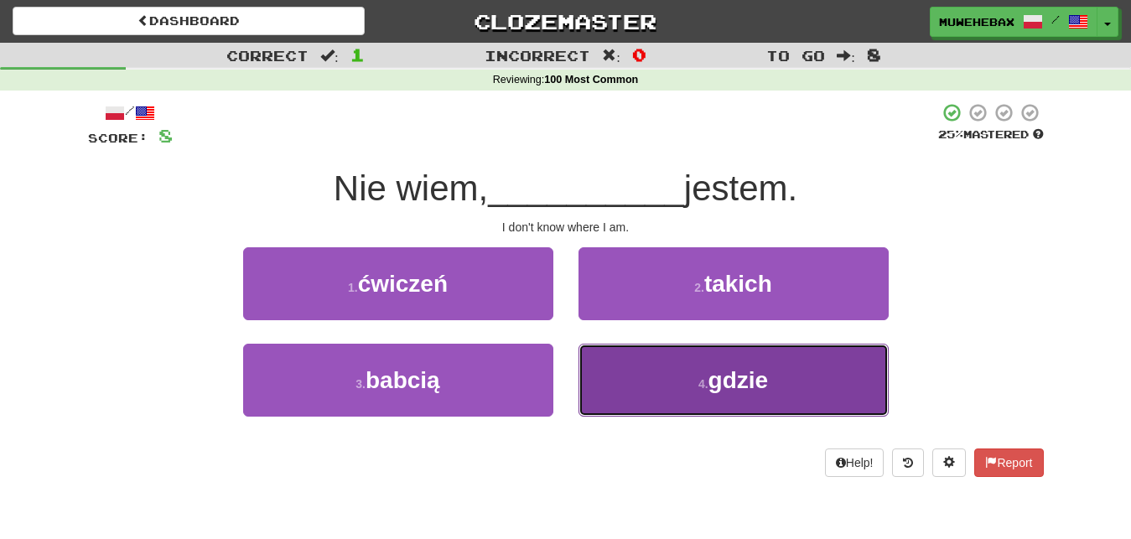
click at [623, 376] on button "4 . gdzie" at bounding box center [733, 380] width 310 height 73
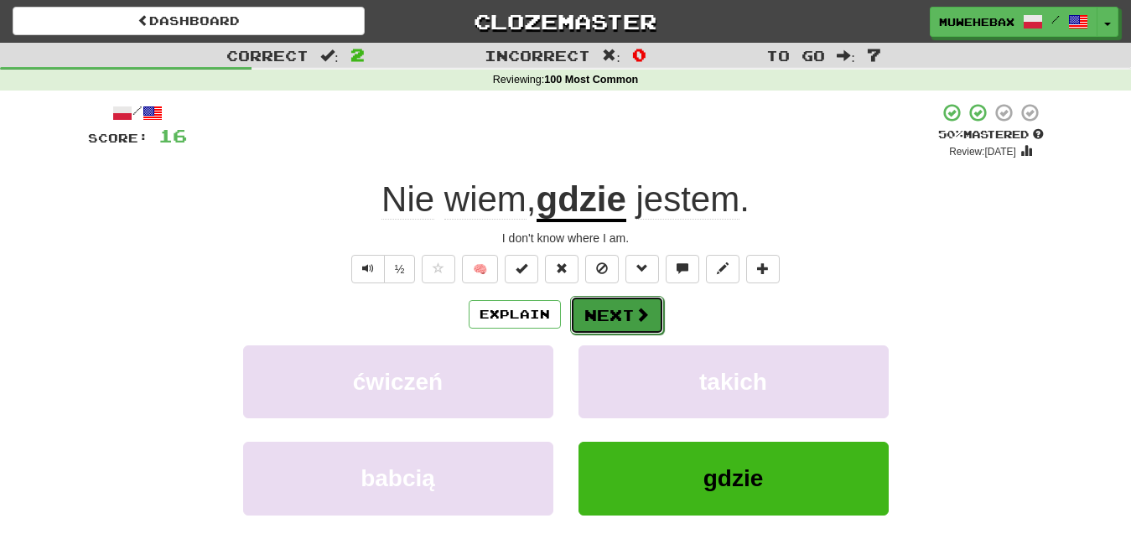
click at [611, 302] on button "Next" at bounding box center [617, 315] width 94 height 39
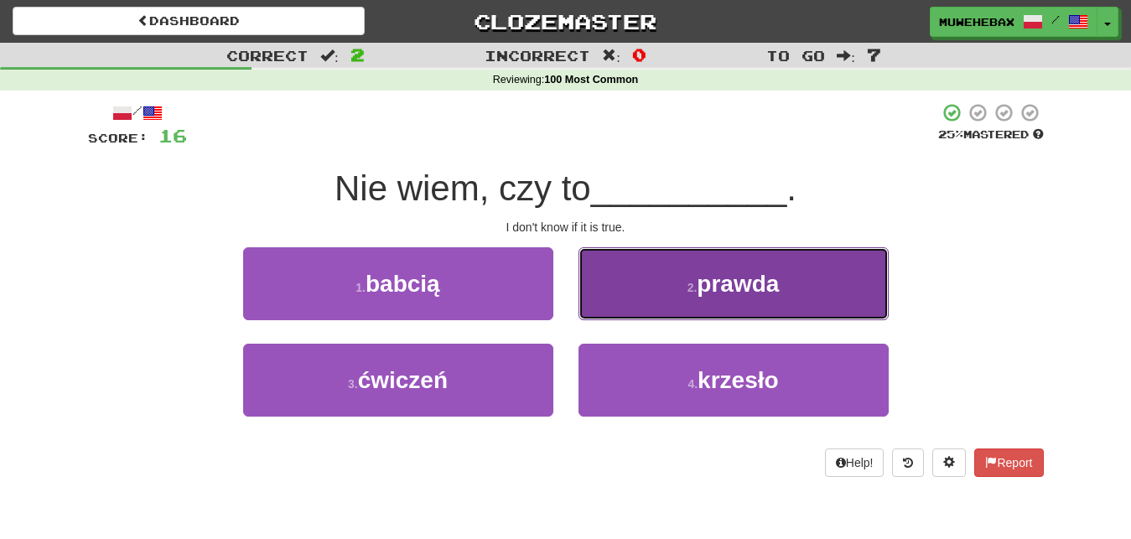
click at [615, 298] on button "2 . prawda" at bounding box center [733, 283] width 310 height 73
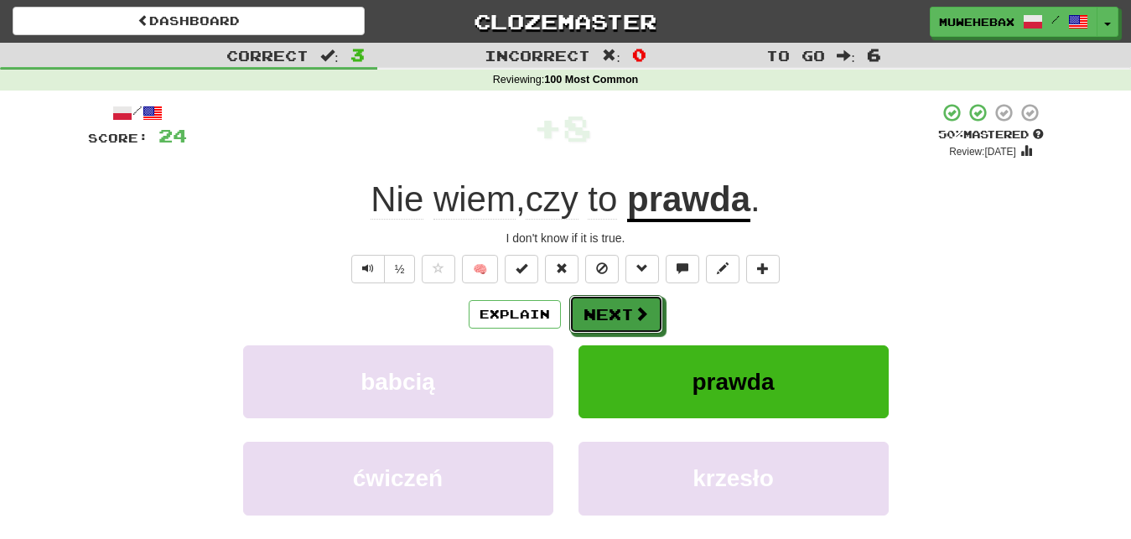
click at [615, 298] on button "Next" at bounding box center [616, 314] width 94 height 39
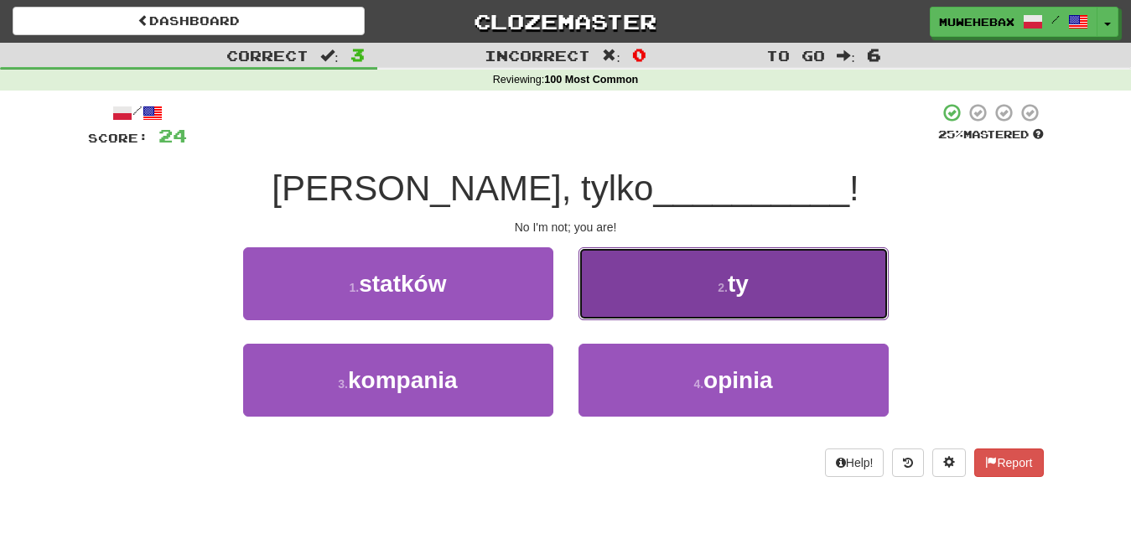
click at [633, 289] on button "2 . ty" at bounding box center [733, 283] width 310 height 73
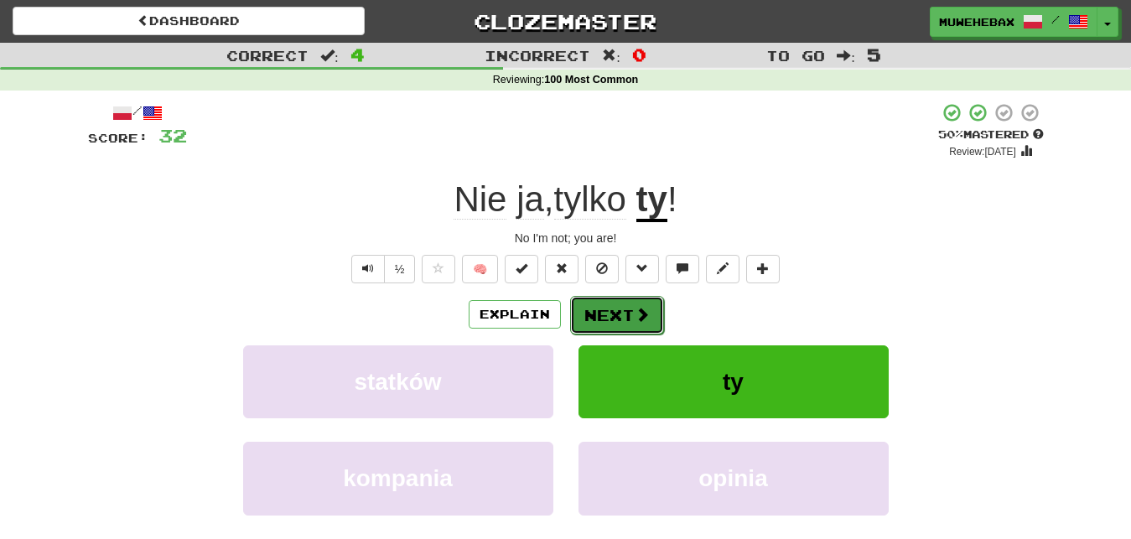
click at [611, 302] on button "Next" at bounding box center [617, 315] width 94 height 39
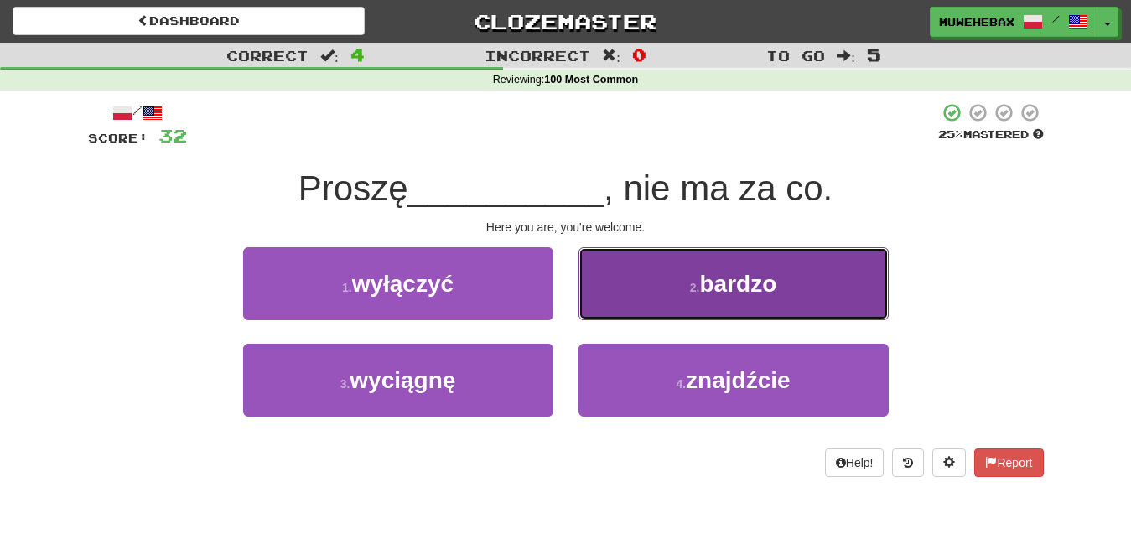
click at [626, 300] on button "2 . bardzo" at bounding box center [733, 283] width 310 height 73
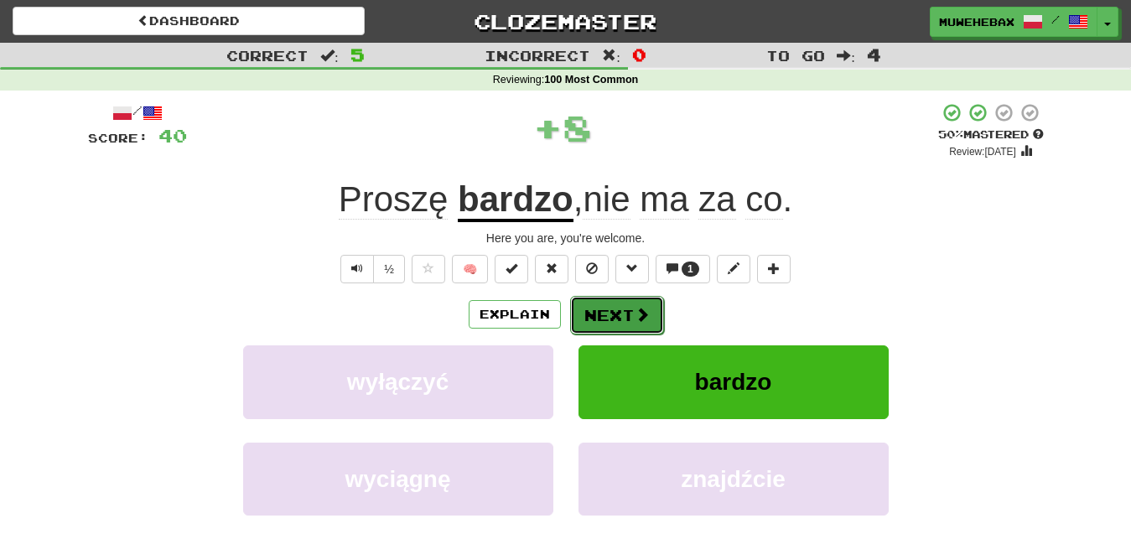
click at [614, 303] on button "Next" at bounding box center [617, 315] width 94 height 39
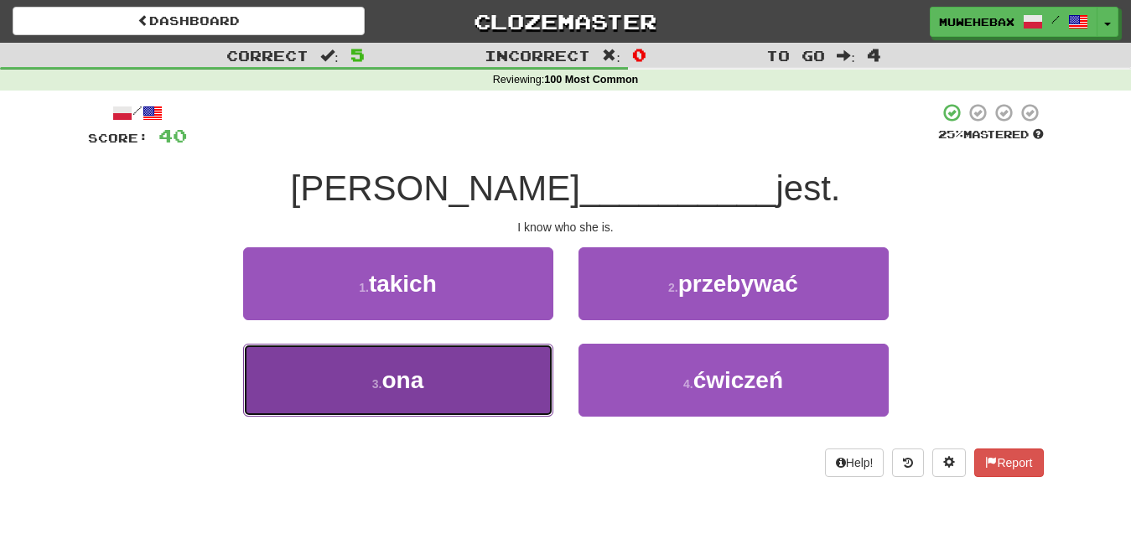
click at [488, 368] on button "3 . ona" at bounding box center [398, 380] width 310 height 73
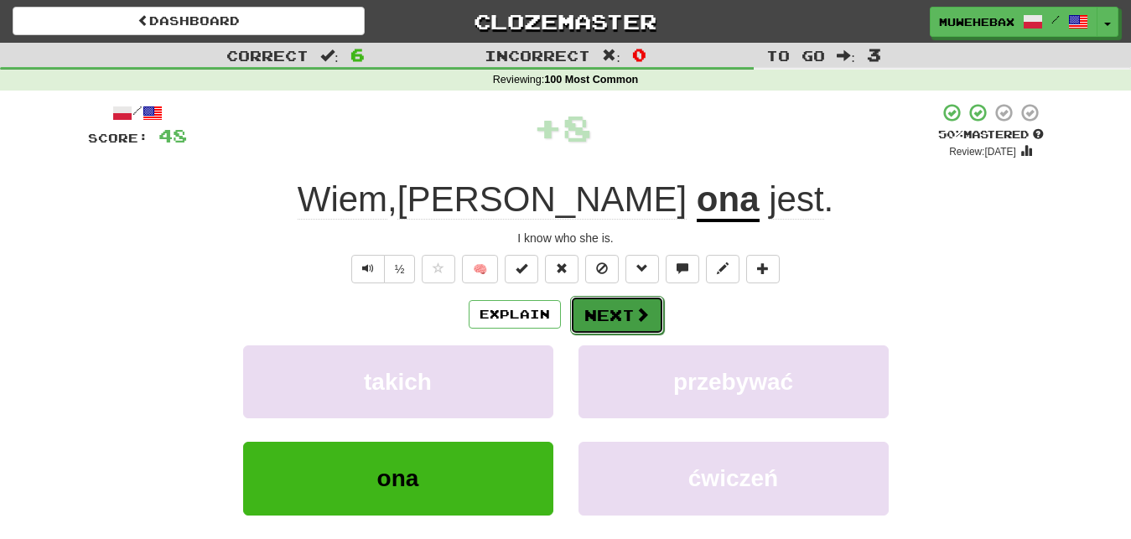
click at [612, 301] on button "Next" at bounding box center [617, 315] width 94 height 39
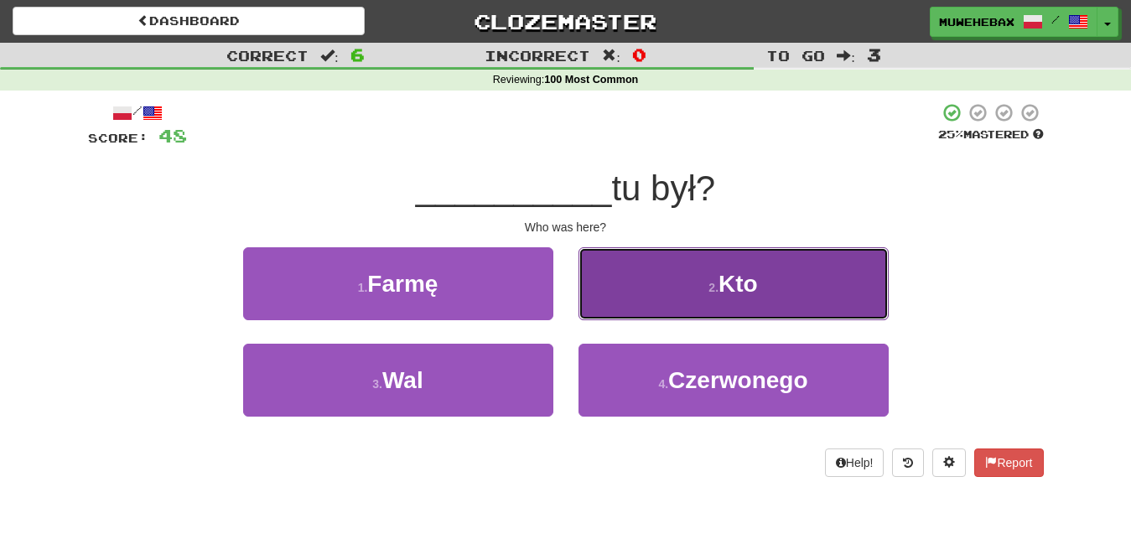
click at [661, 285] on button "2 . Kto" at bounding box center [733, 283] width 310 height 73
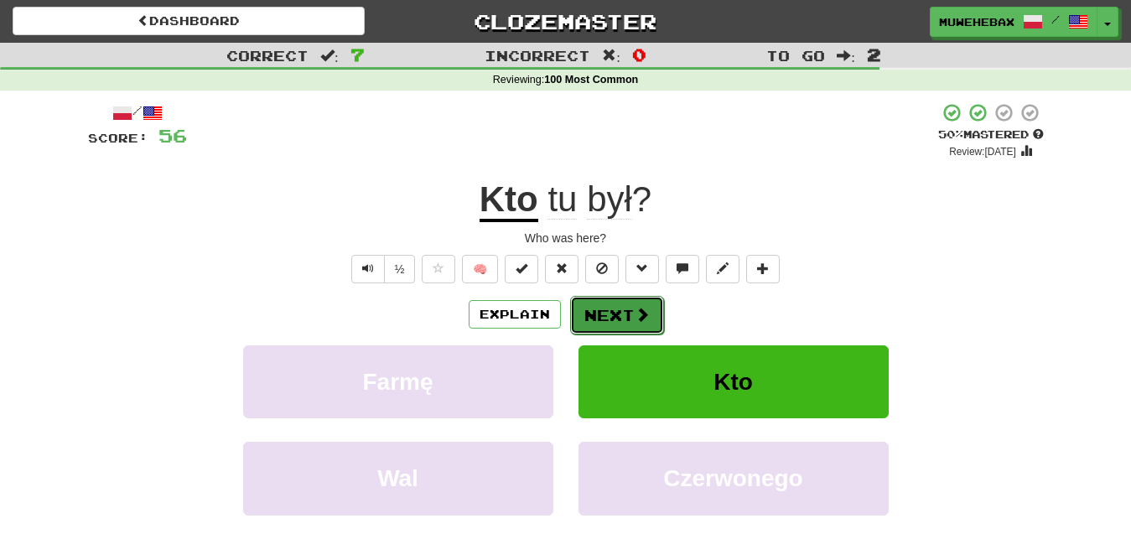
click at [608, 299] on button "Next" at bounding box center [617, 315] width 94 height 39
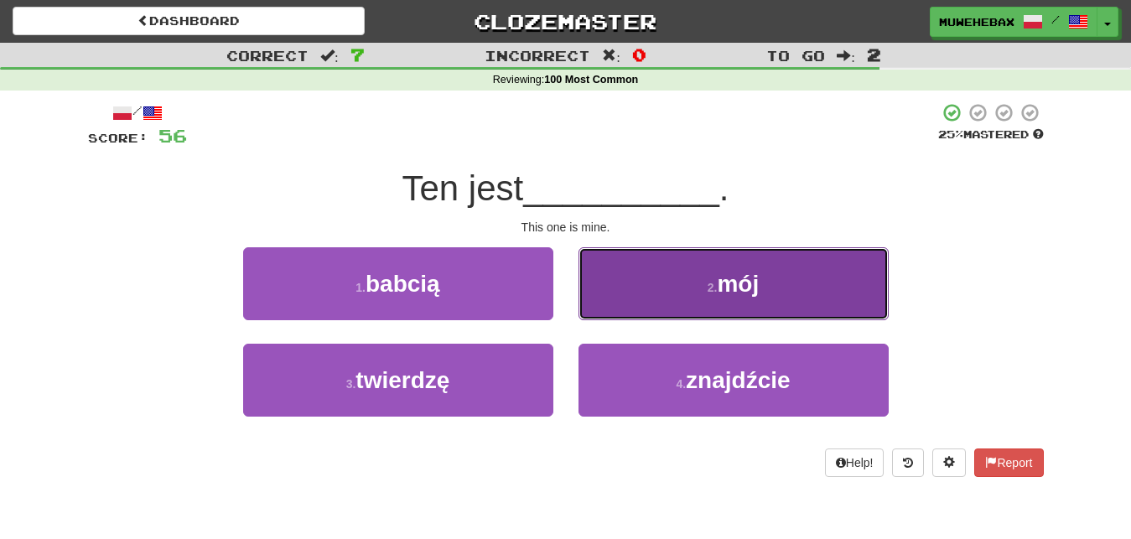
click at [630, 299] on button "2 . mój" at bounding box center [733, 283] width 310 height 73
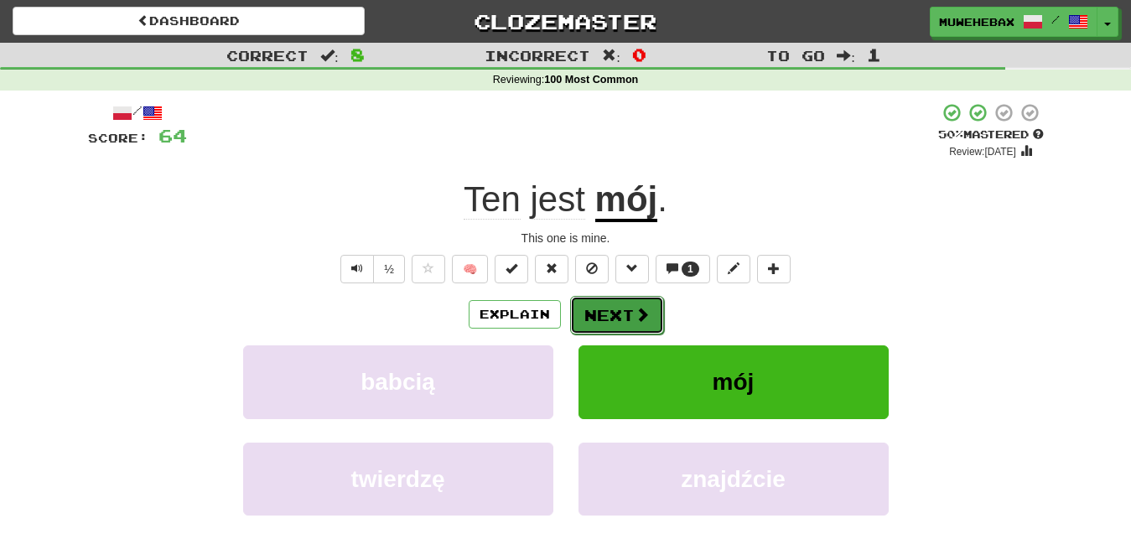
click at [613, 299] on button "Next" at bounding box center [617, 315] width 94 height 39
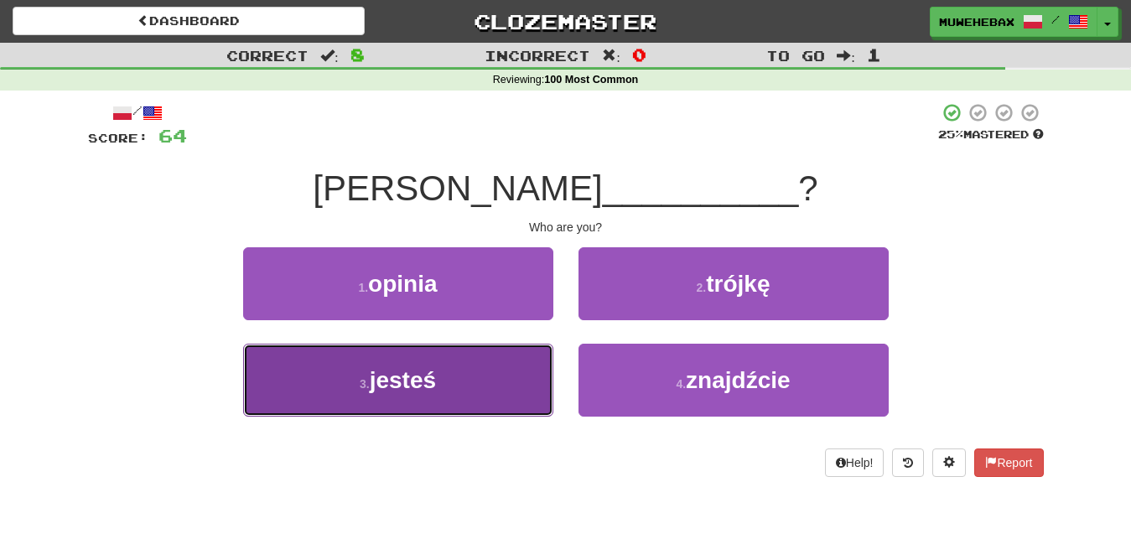
click at [494, 360] on button "3 . jesteś" at bounding box center [398, 380] width 310 height 73
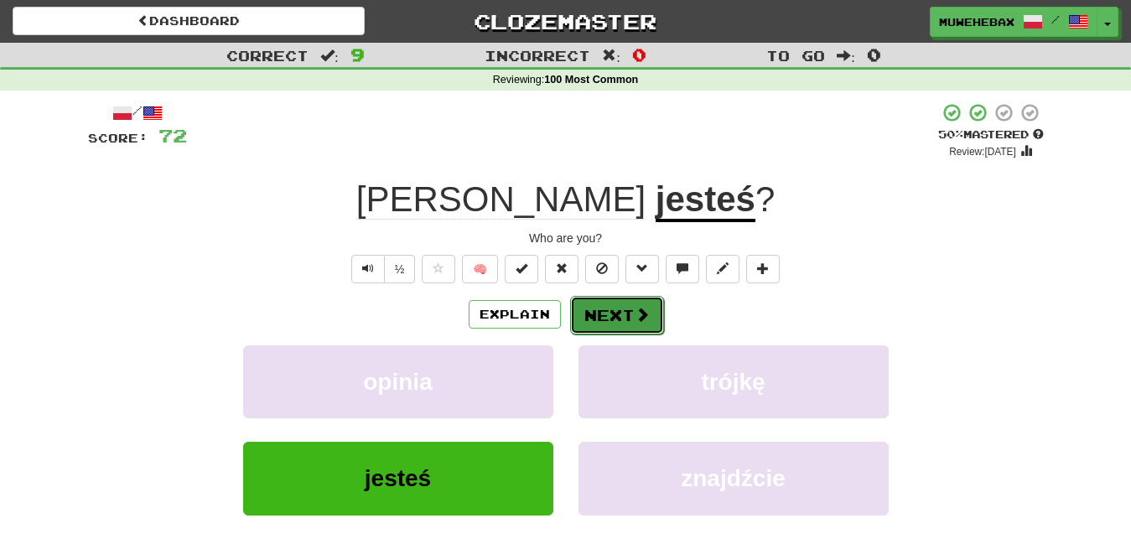
click at [609, 299] on button "Next" at bounding box center [617, 315] width 94 height 39
